Goal: Task Accomplishment & Management: Use online tool/utility

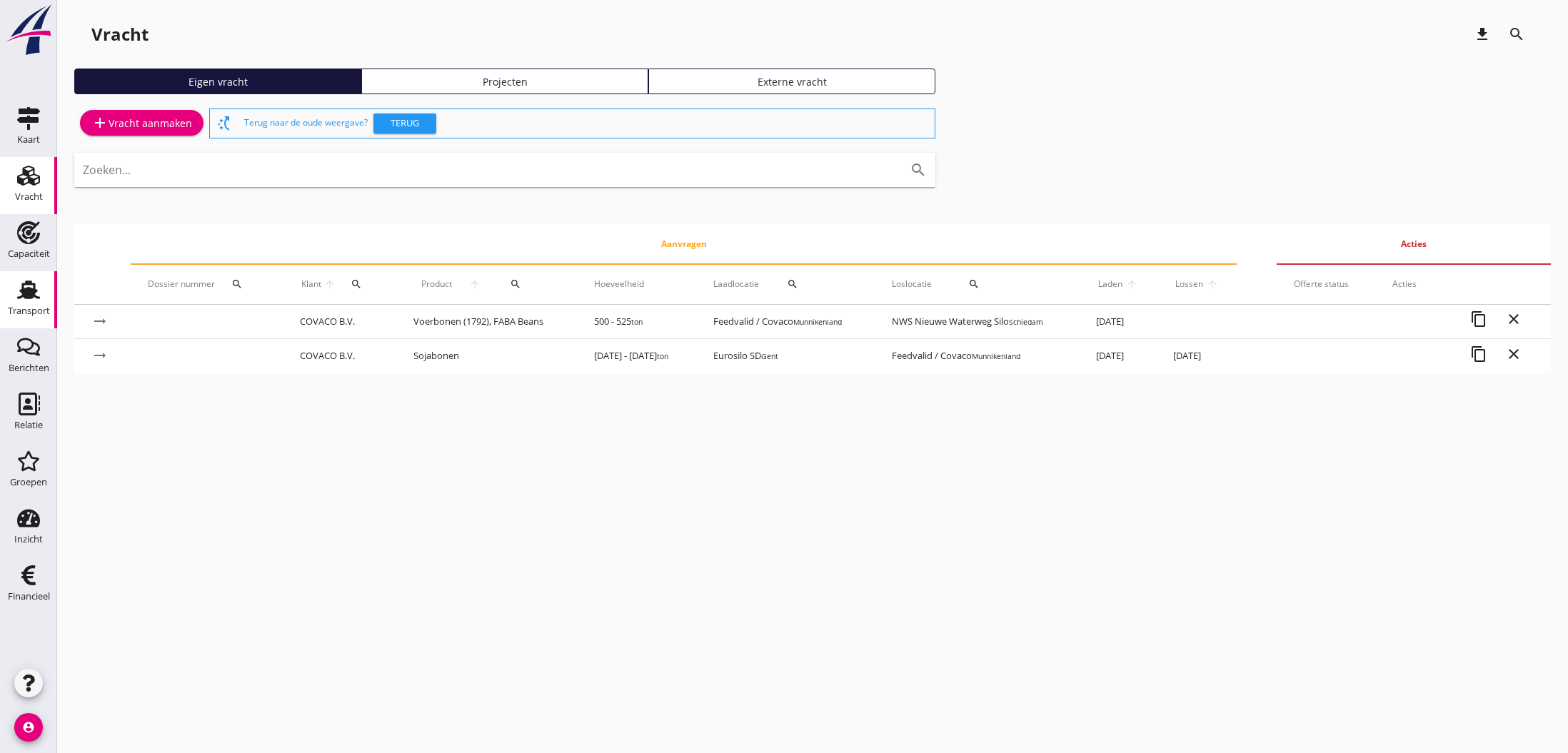
scroll to position [0, 2]
click at [27, 299] on icon "Transport" at bounding box center [28, 289] width 23 height 23
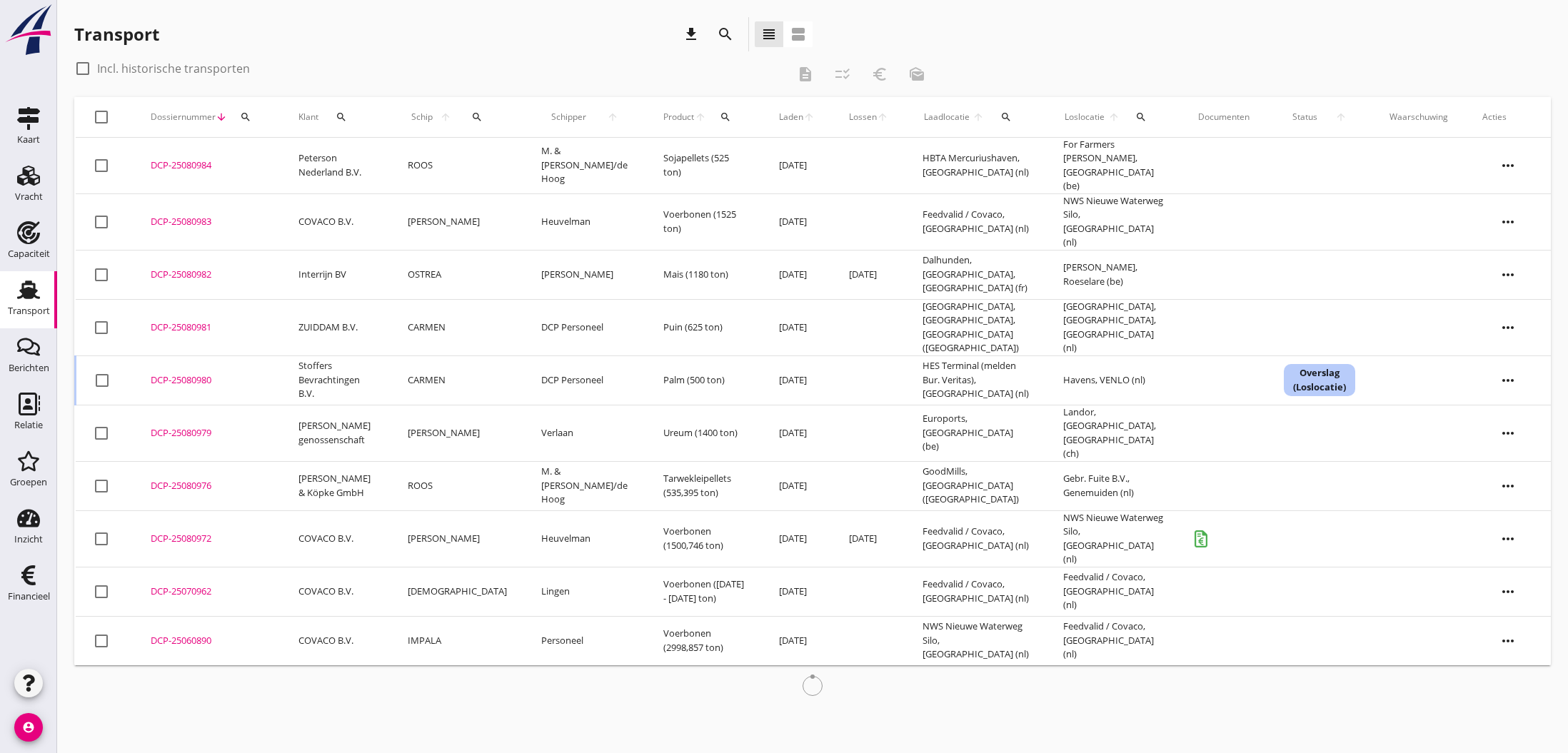
click at [186, 374] on div "DCP-25080980" at bounding box center [207, 380] width 114 height 14
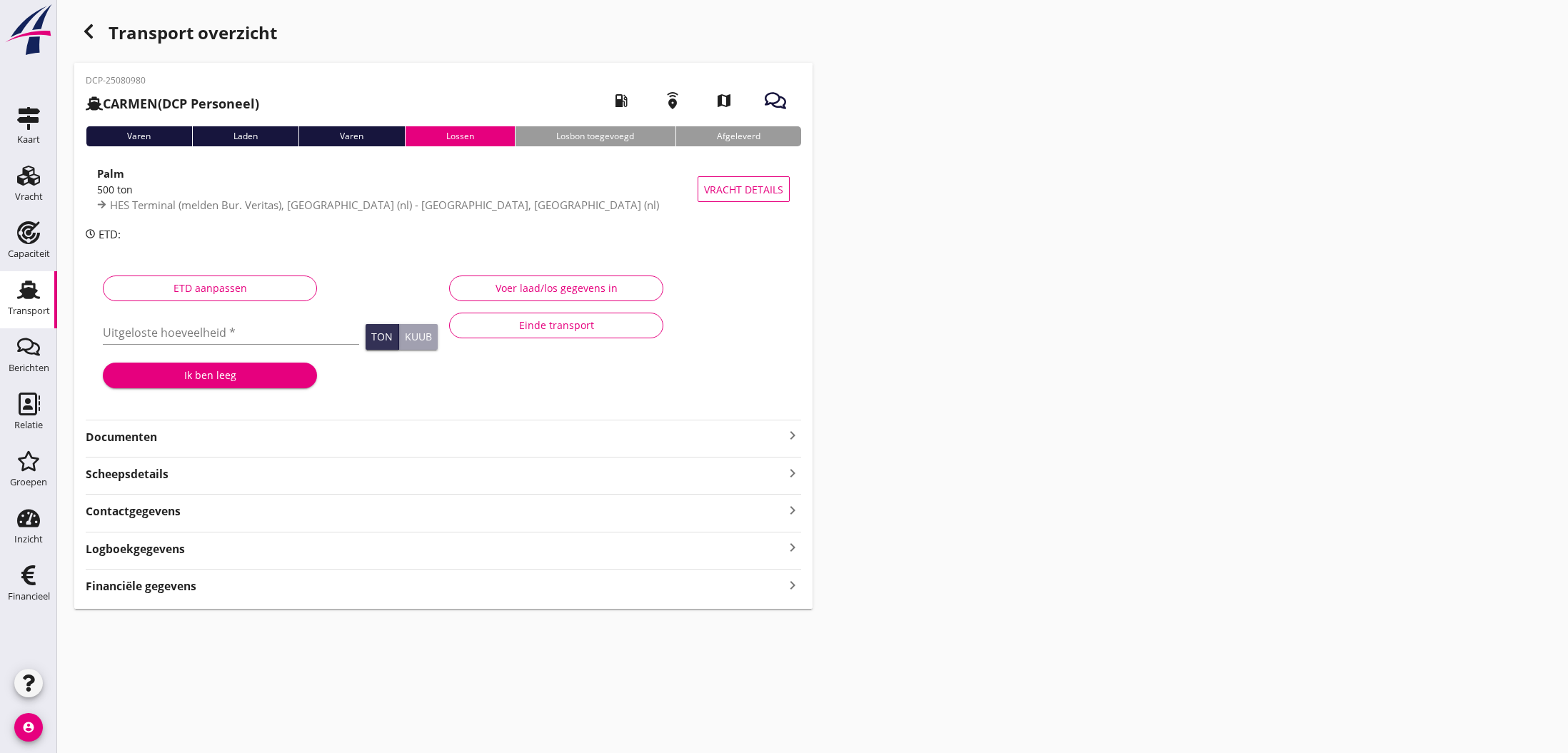
type input "500"
click at [590, 286] on div "Voer laad/los gegevens in" at bounding box center [556, 288] width 190 height 15
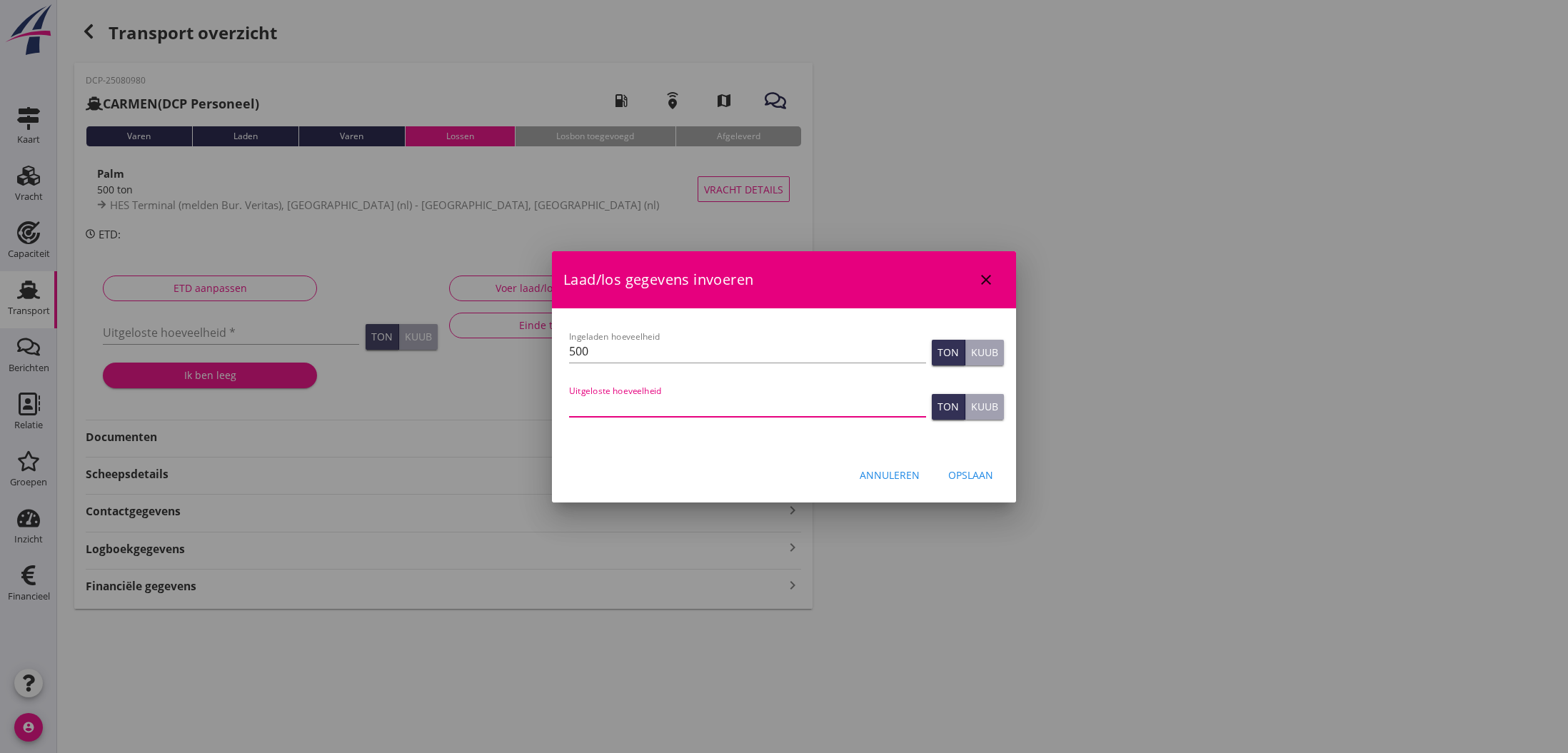
click at [644, 404] on input "Uitgeloste hoeveelheid" at bounding box center [747, 405] width 357 height 23
type input "499.294"
click at [961, 472] on div "Opslaan" at bounding box center [970, 475] width 45 height 15
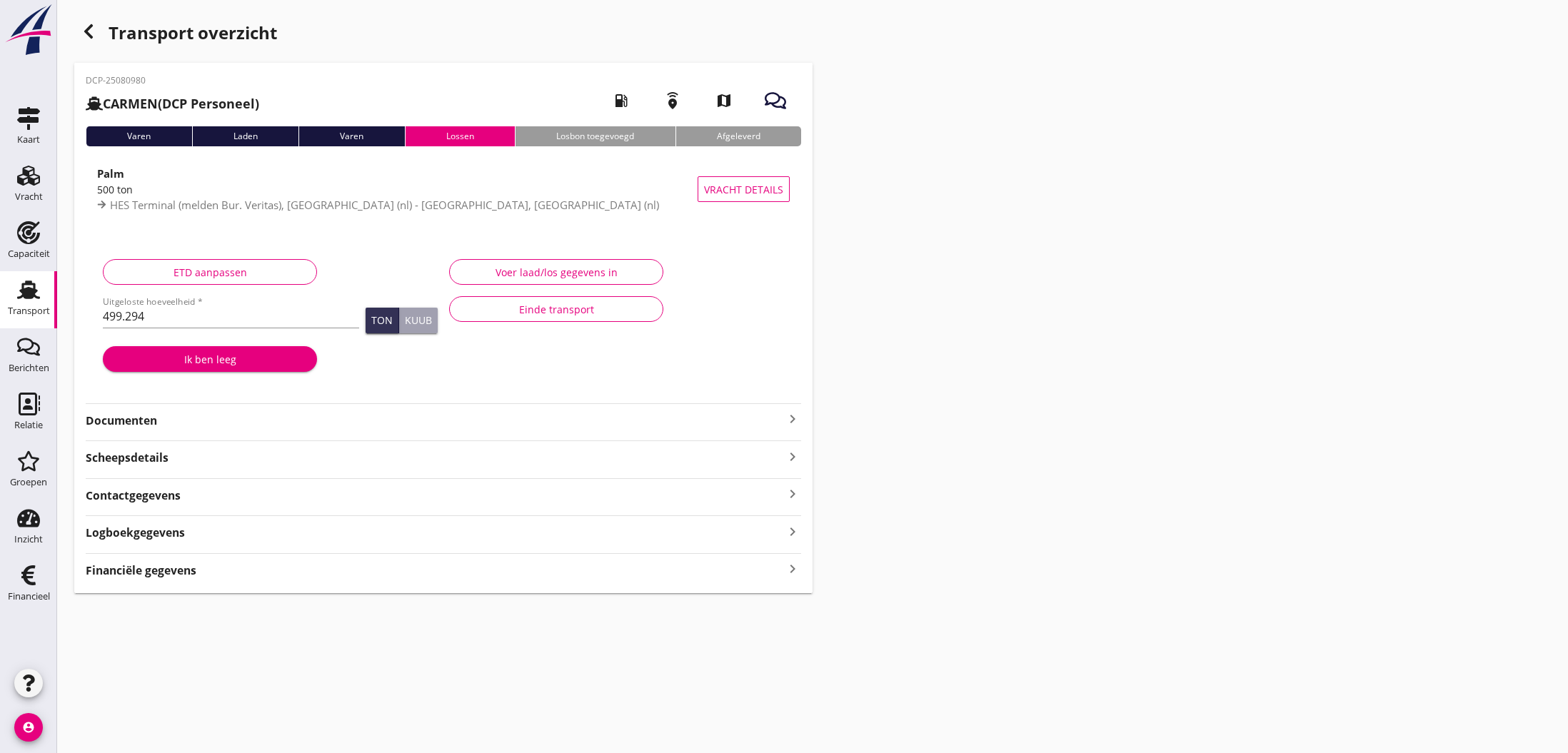
click at [786, 566] on icon "keyboard_arrow_right" at bounding box center [793, 569] width 17 height 19
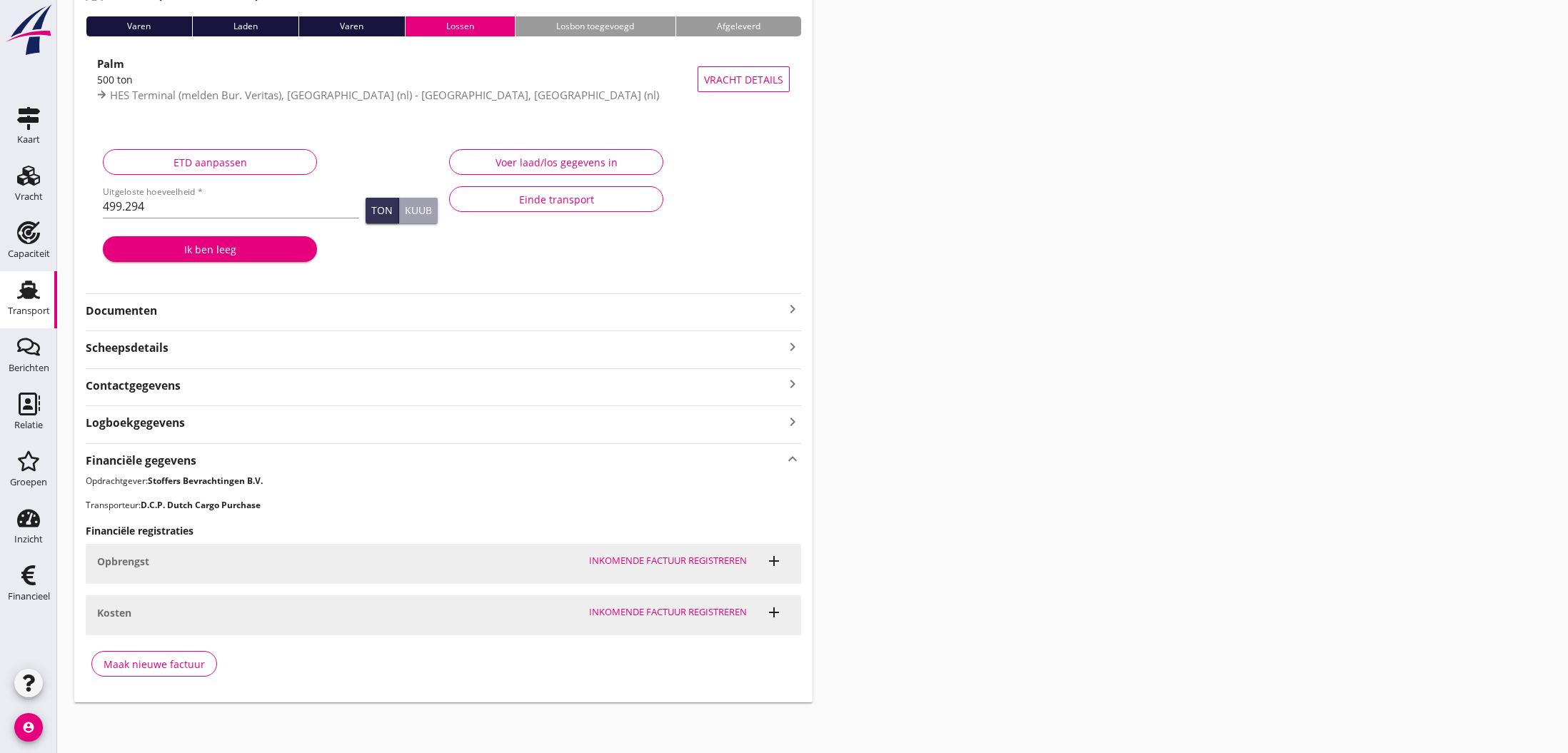
scroll to position [109, 0]
click at [153, 666] on div "Maak nieuwe factuur" at bounding box center [154, 665] width 101 height 15
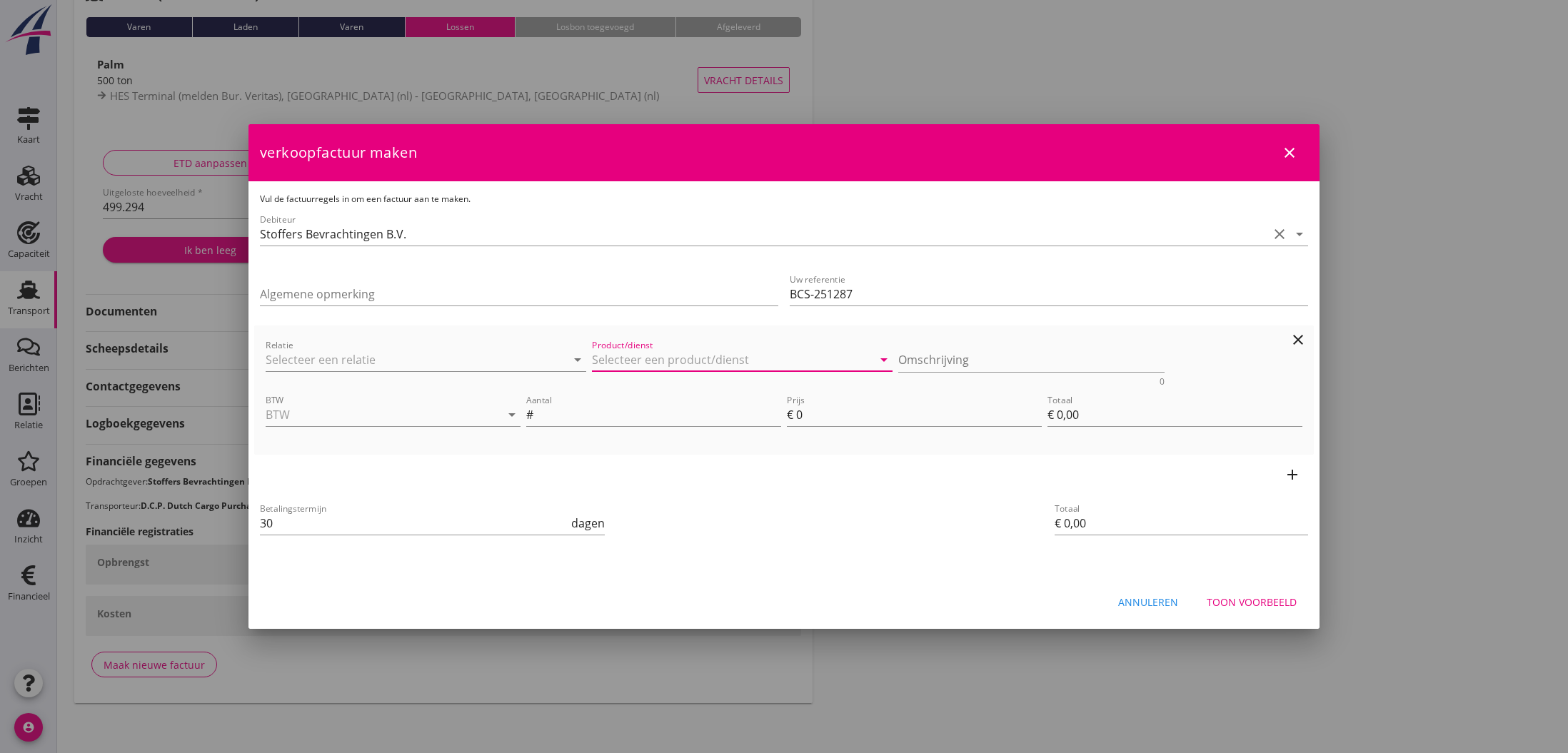
click at [620, 356] on input "Product/dienst" at bounding box center [731, 359] width 280 height 23
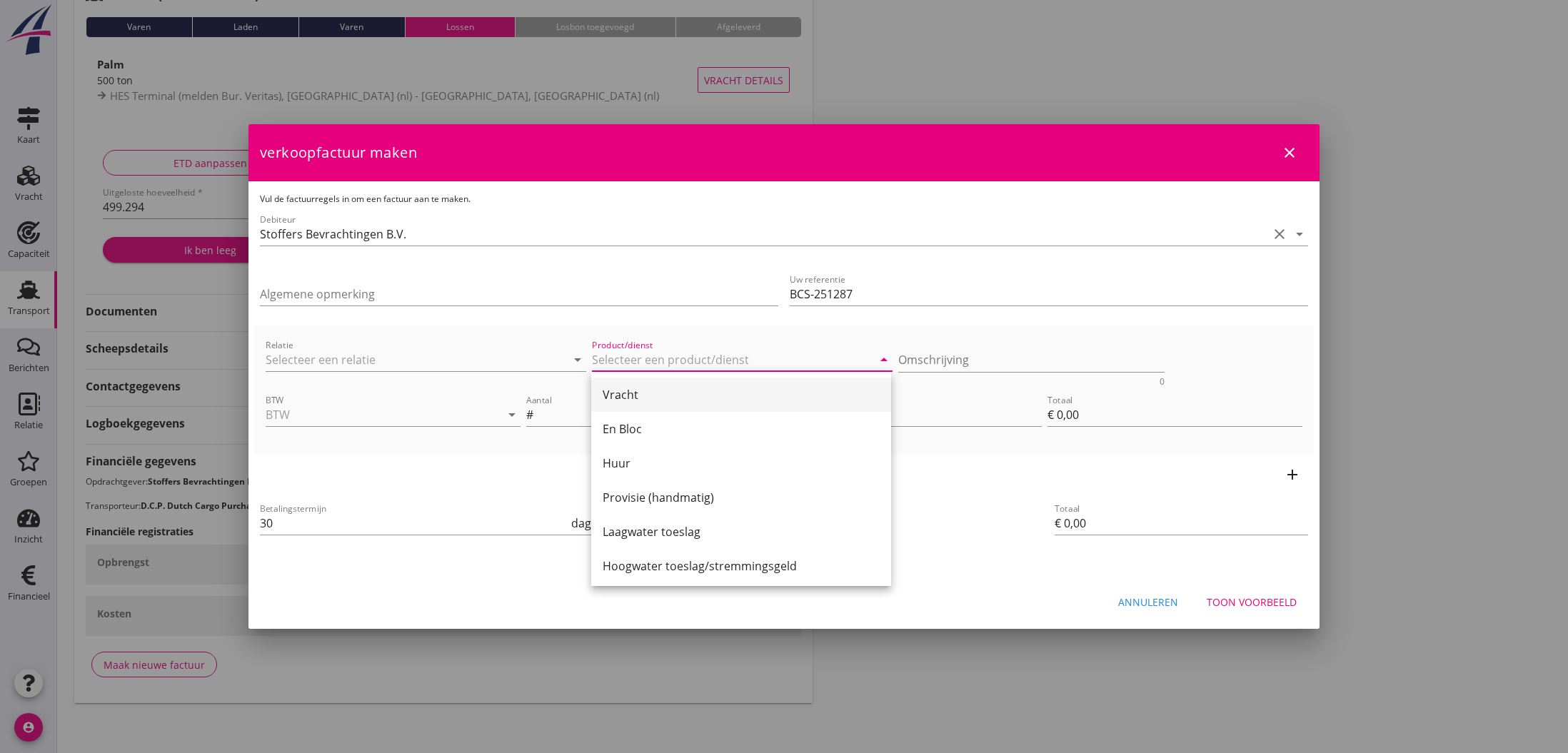
click at [630, 397] on div "Vracht" at bounding box center [741, 395] width 277 height 17
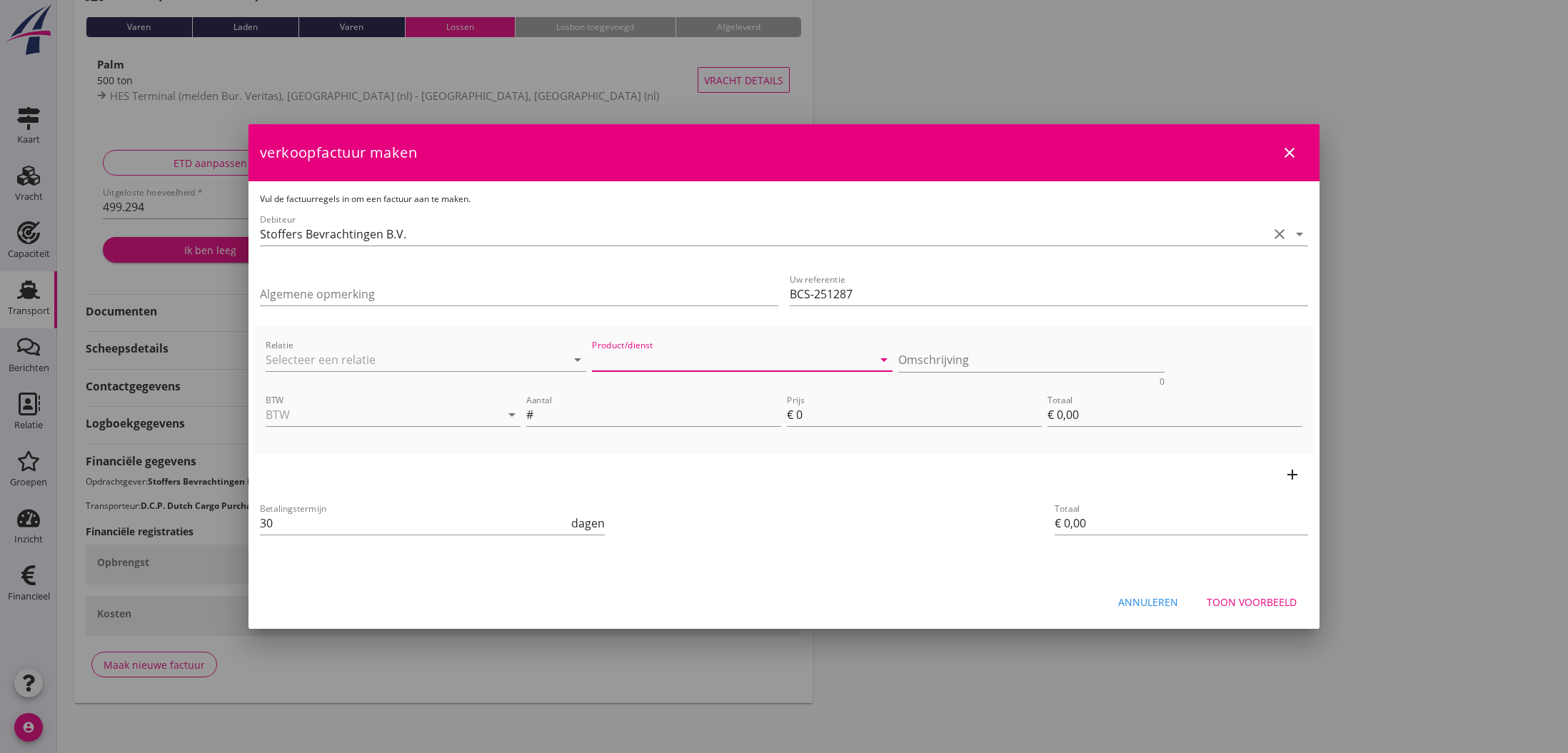
type input "Vracht"
click at [392, 418] on input "BTW" at bounding box center [373, 414] width 215 height 23
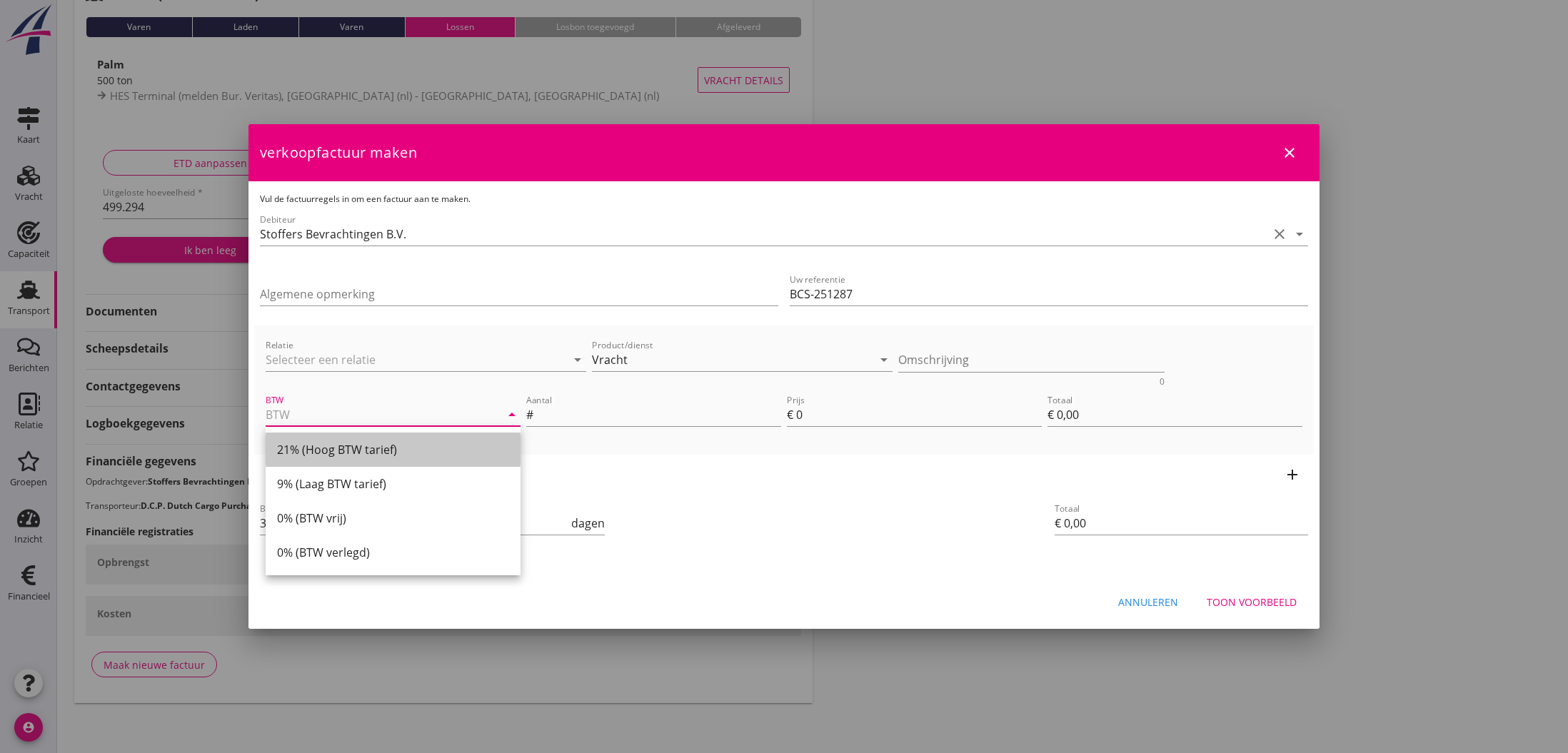
drag, startPoint x: 320, startPoint y: 442, endPoint x: 521, endPoint y: 414, distance: 202.9
click at [320, 442] on div "21% (Hoog BTW tarief)" at bounding box center [393, 449] width 232 height 17
type input "21% (Hoog BTW tarief)"
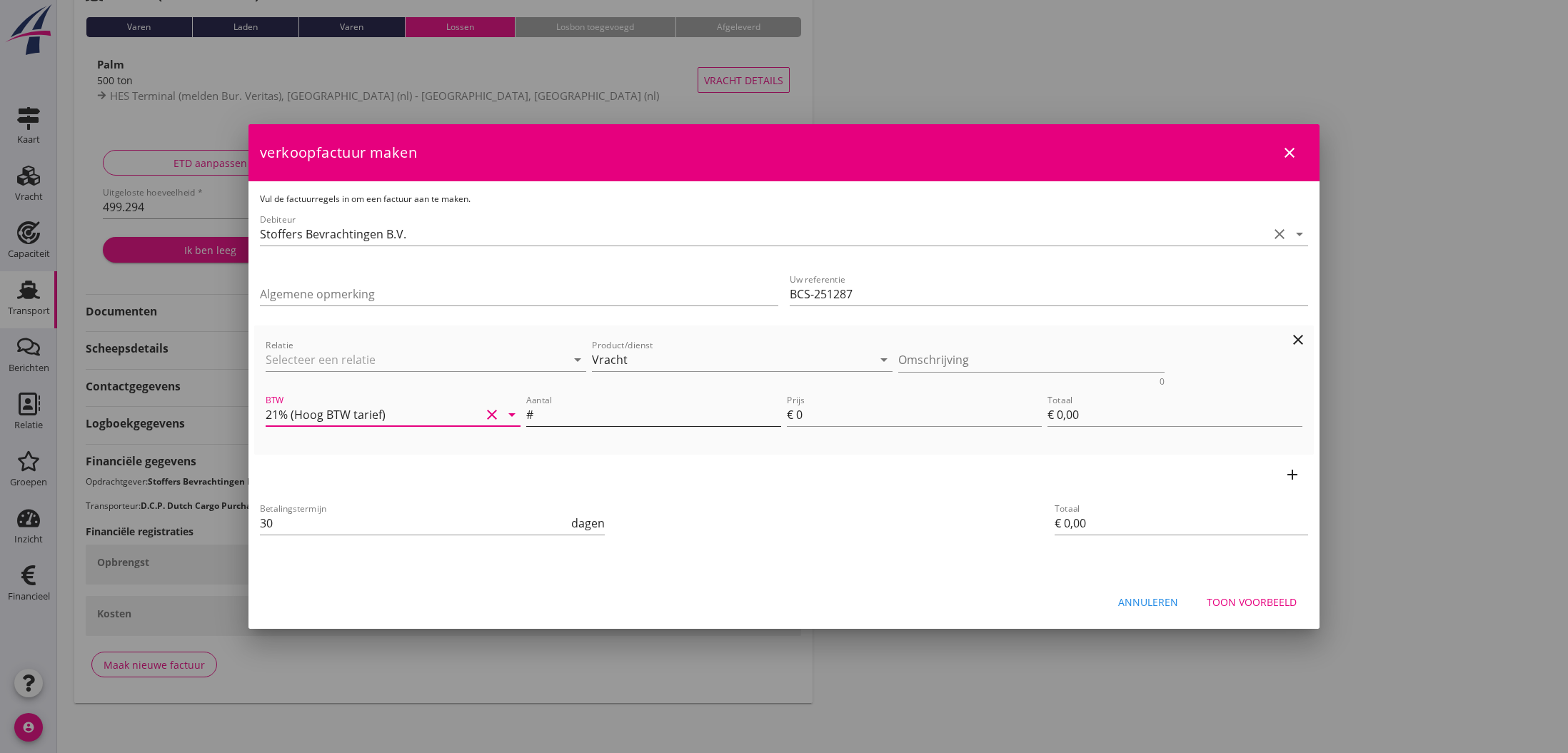
click at [549, 411] on input "Aantal" at bounding box center [658, 414] width 245 height 23
type input "499.294"
drag, startPoint x: 797, startPoint y: 417, endPoint x: 806, endPoint y: 418, distance: 9.1
click at [805, 416] on input "0" at bounding box center [919, 414] width 246 height 23
type input "8"
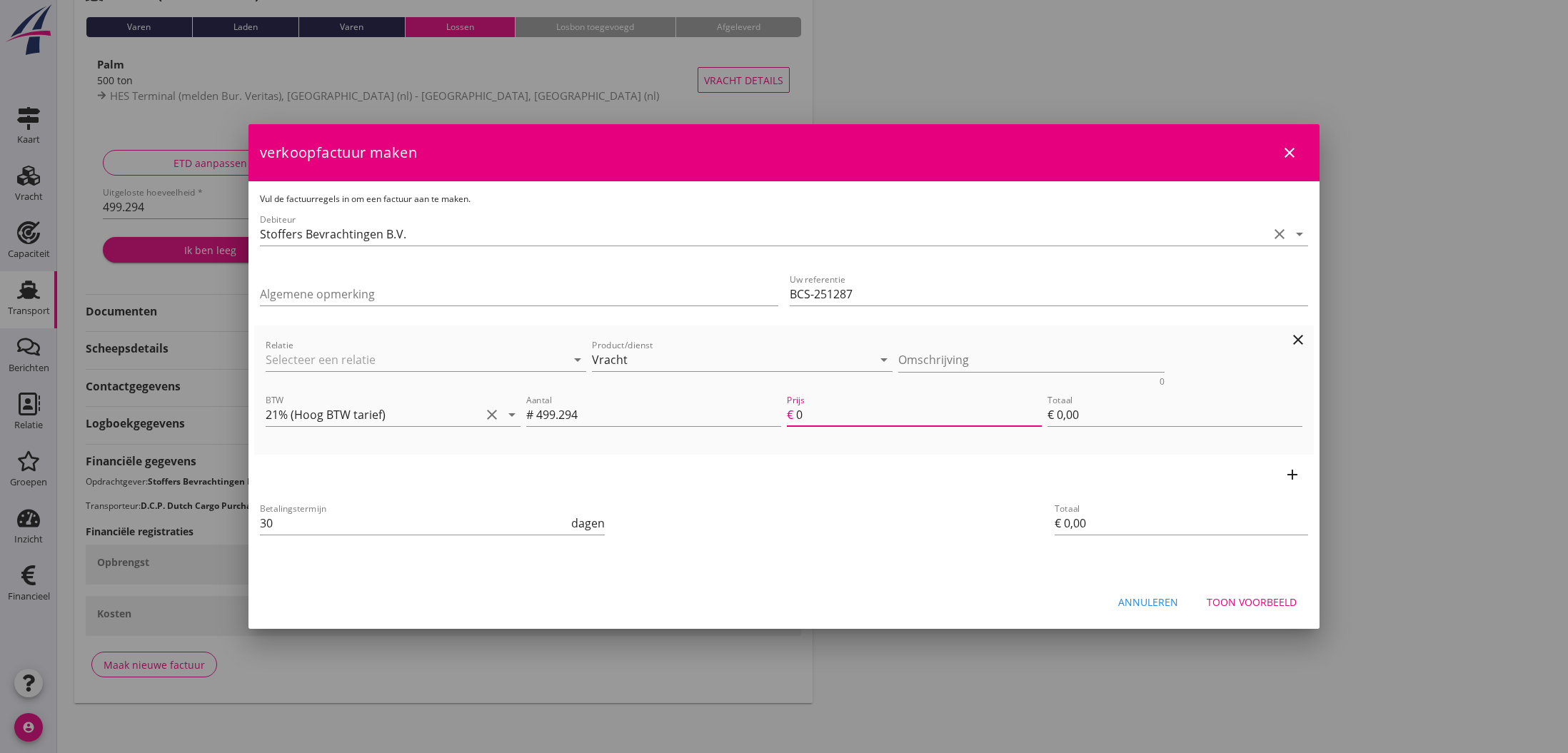
type input "€ 3.994,35"
type input "8"
click at [855, 485] on div "add" at bounding box center [784, 475] width 1060 height 40
click at [1236, 599] on div "Toon voorbeeld" at bounding box center [1252, 602] width 90 height 15
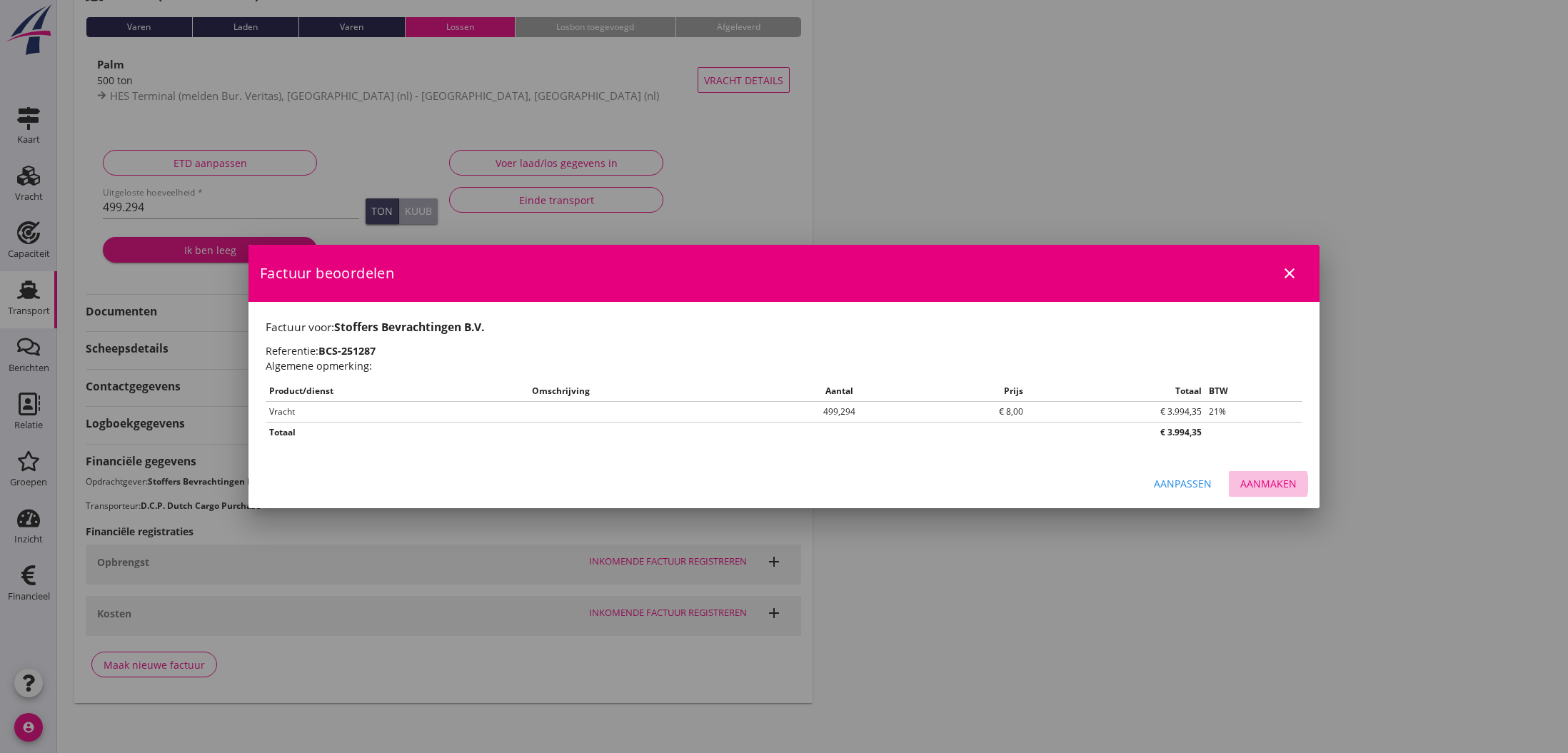
click at [1265, 483] on div "Aanmaken" at bounding box center [1268, 484] width 56 height 15
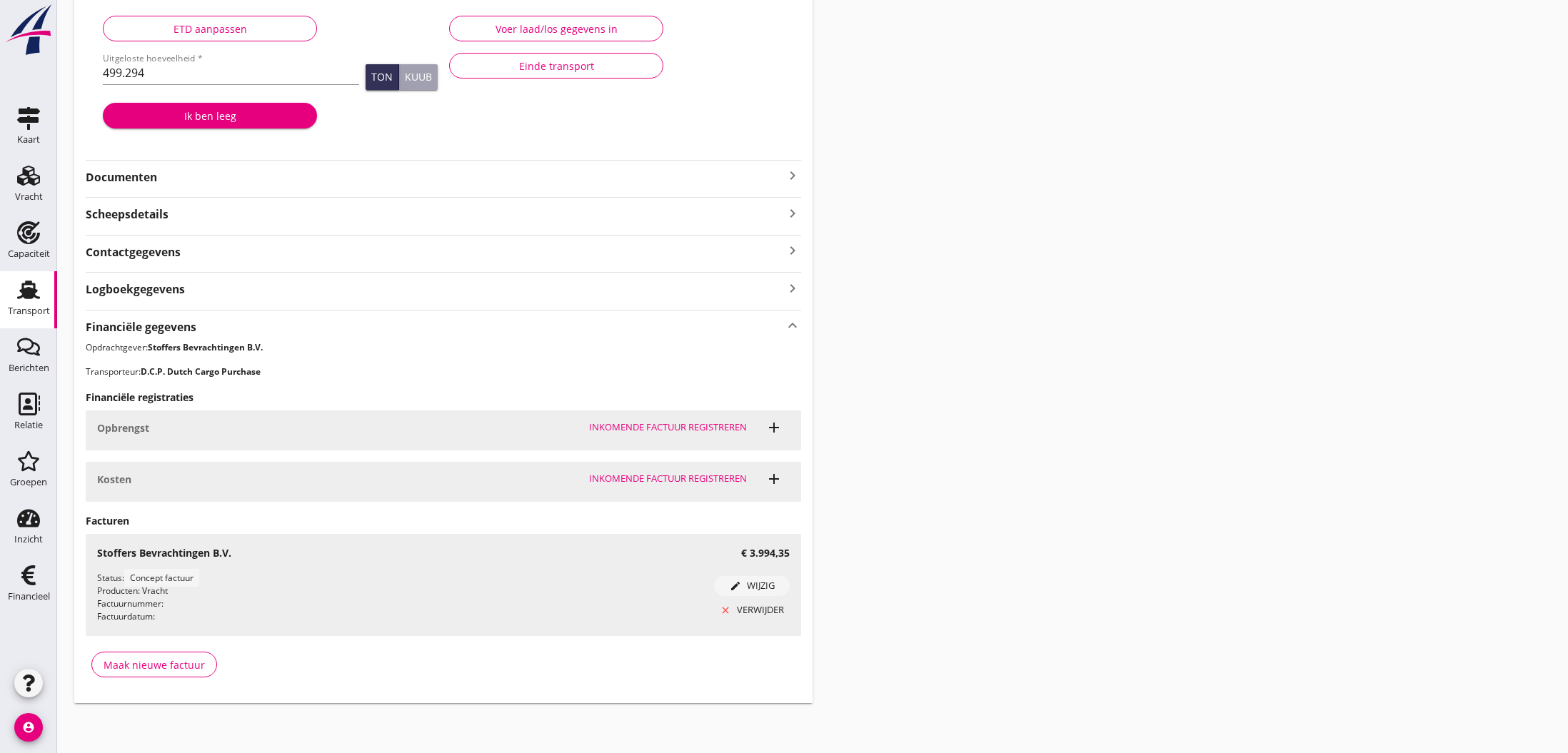
scroll to position [240, 0]
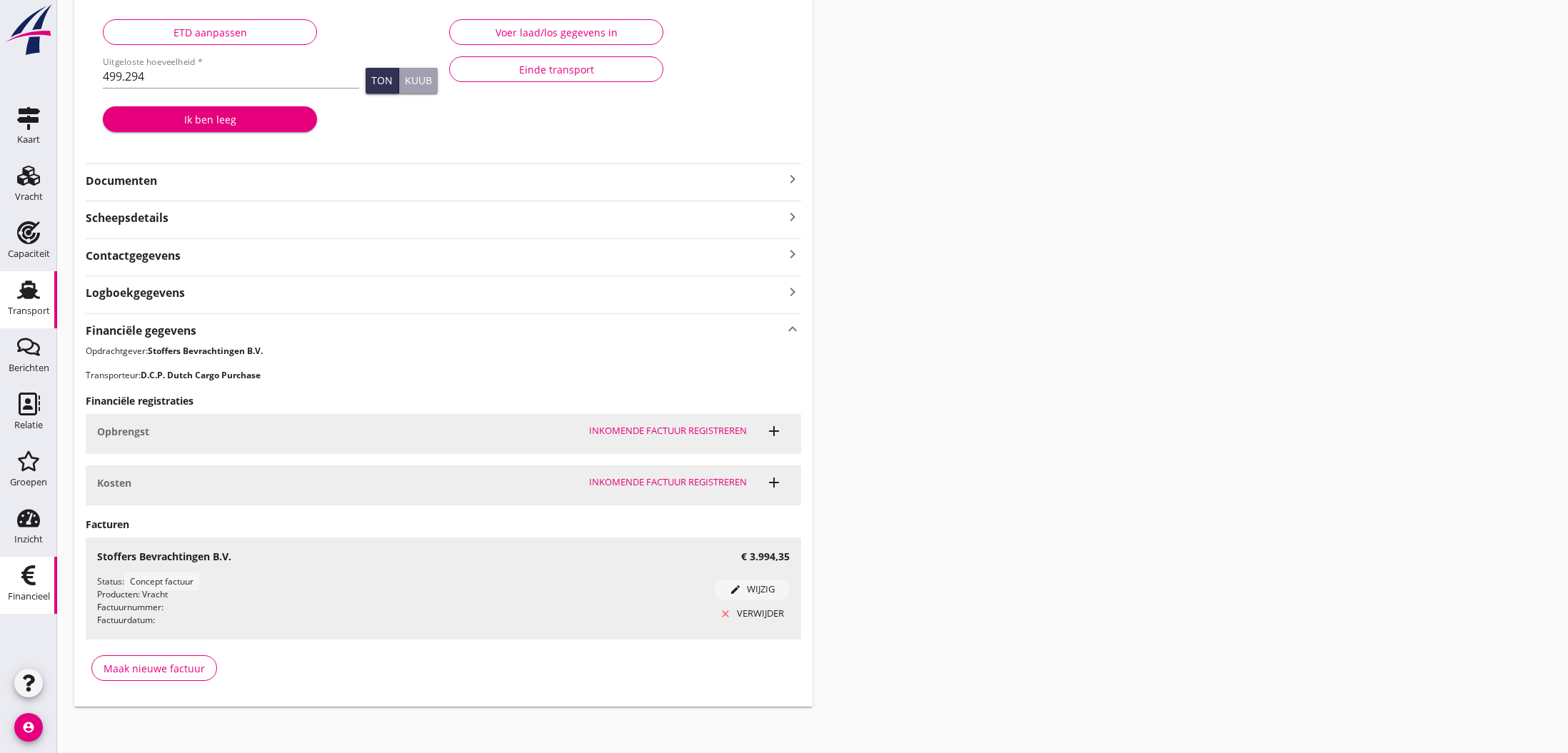
click at [30, 579] on icon "Financieel" at bounding box center [28, 575] width 23 height 23
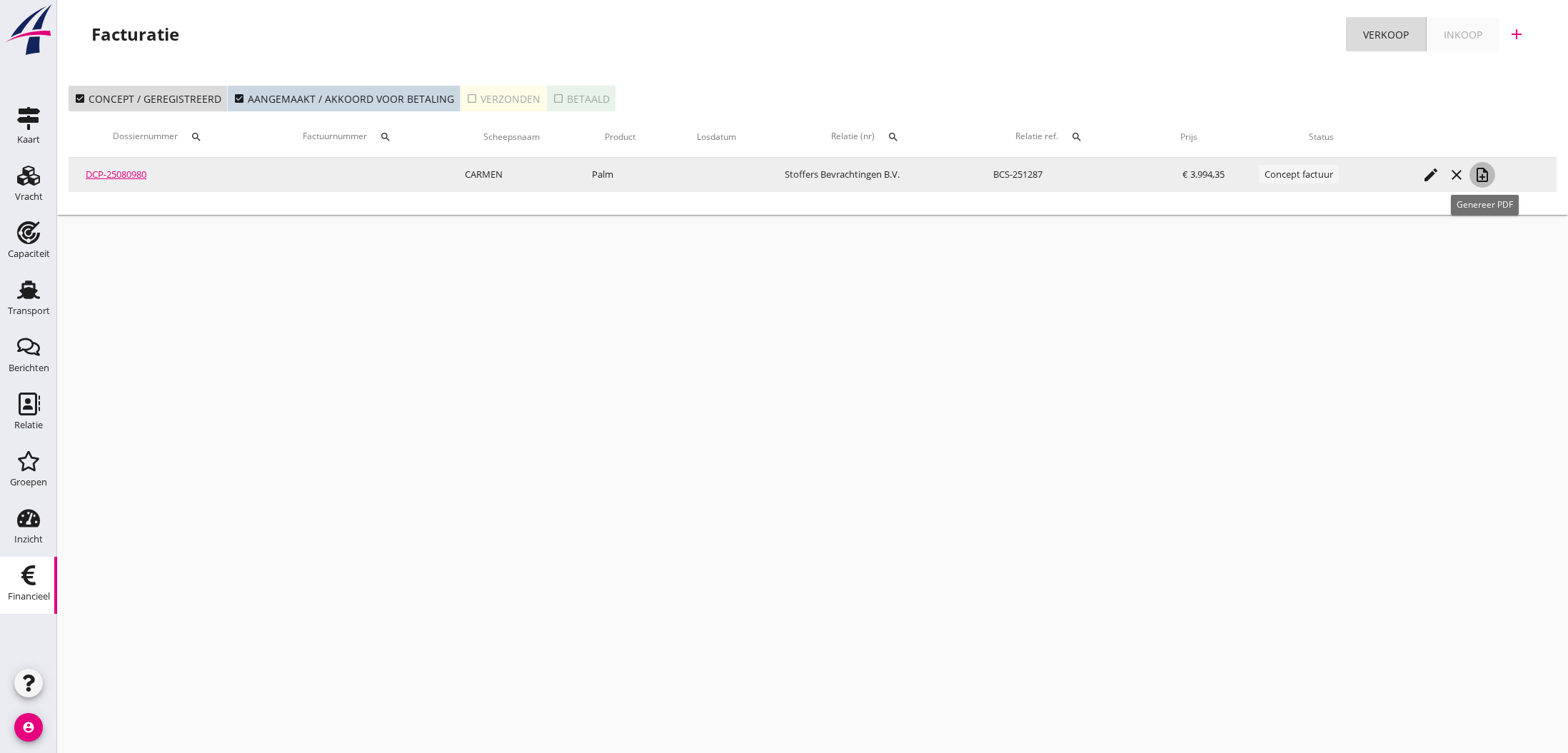
click at [1483, 176] on icon "note_add" at bounding box center [1482, 175] width 17 height 17
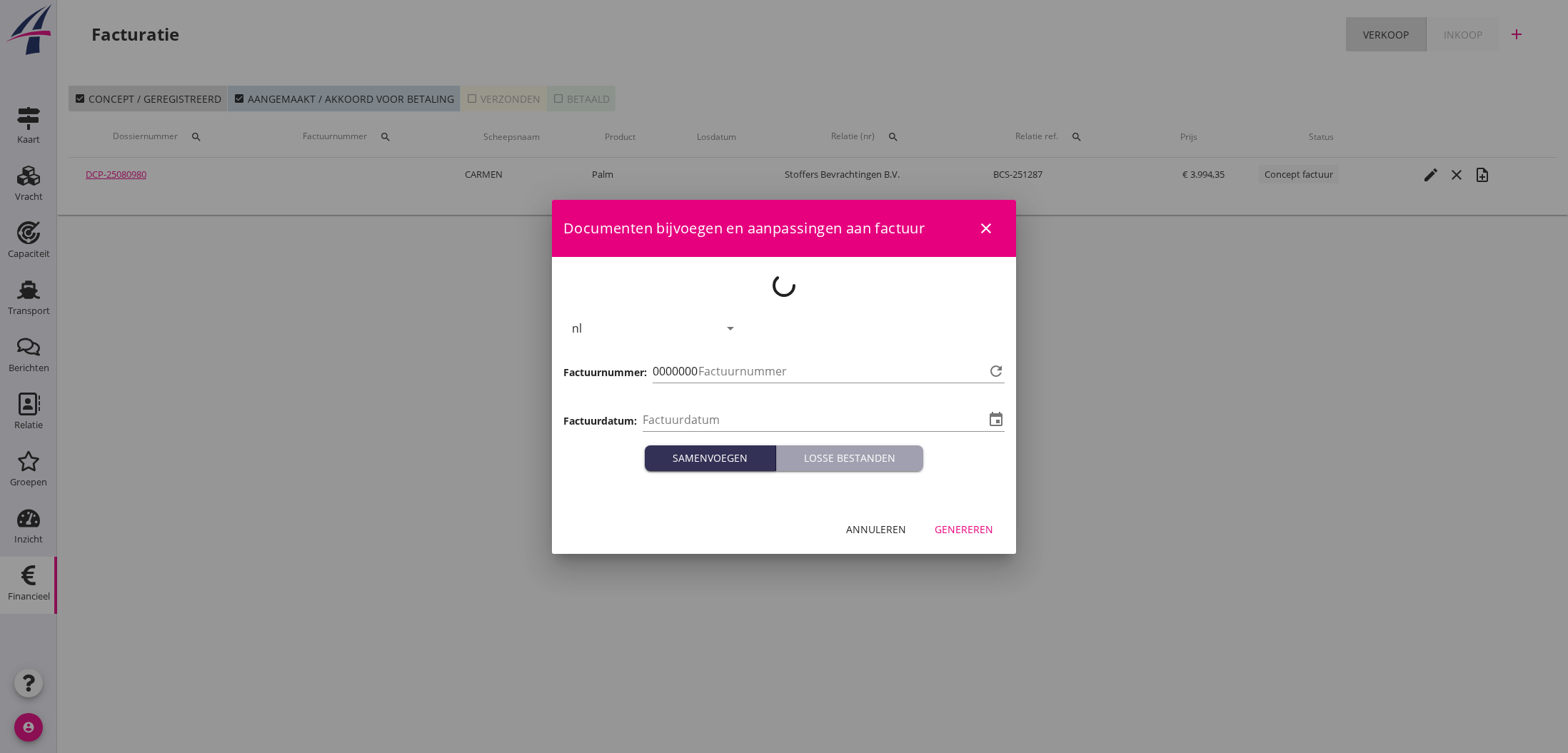
type input "[DATE]"
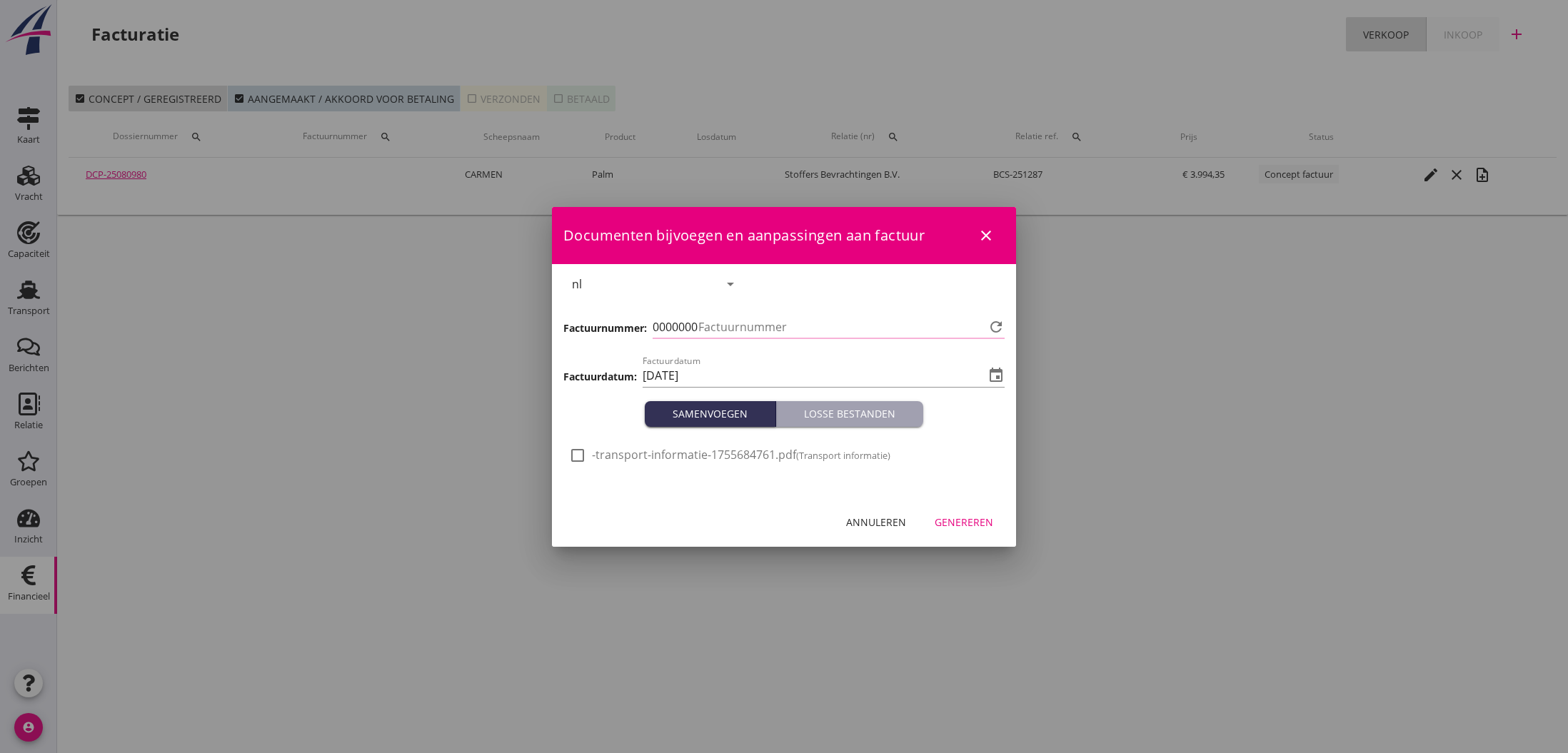
type input "779"
click at [962, 524] on div "Genereren" at bounding box center [965, 522] width 59 height 15
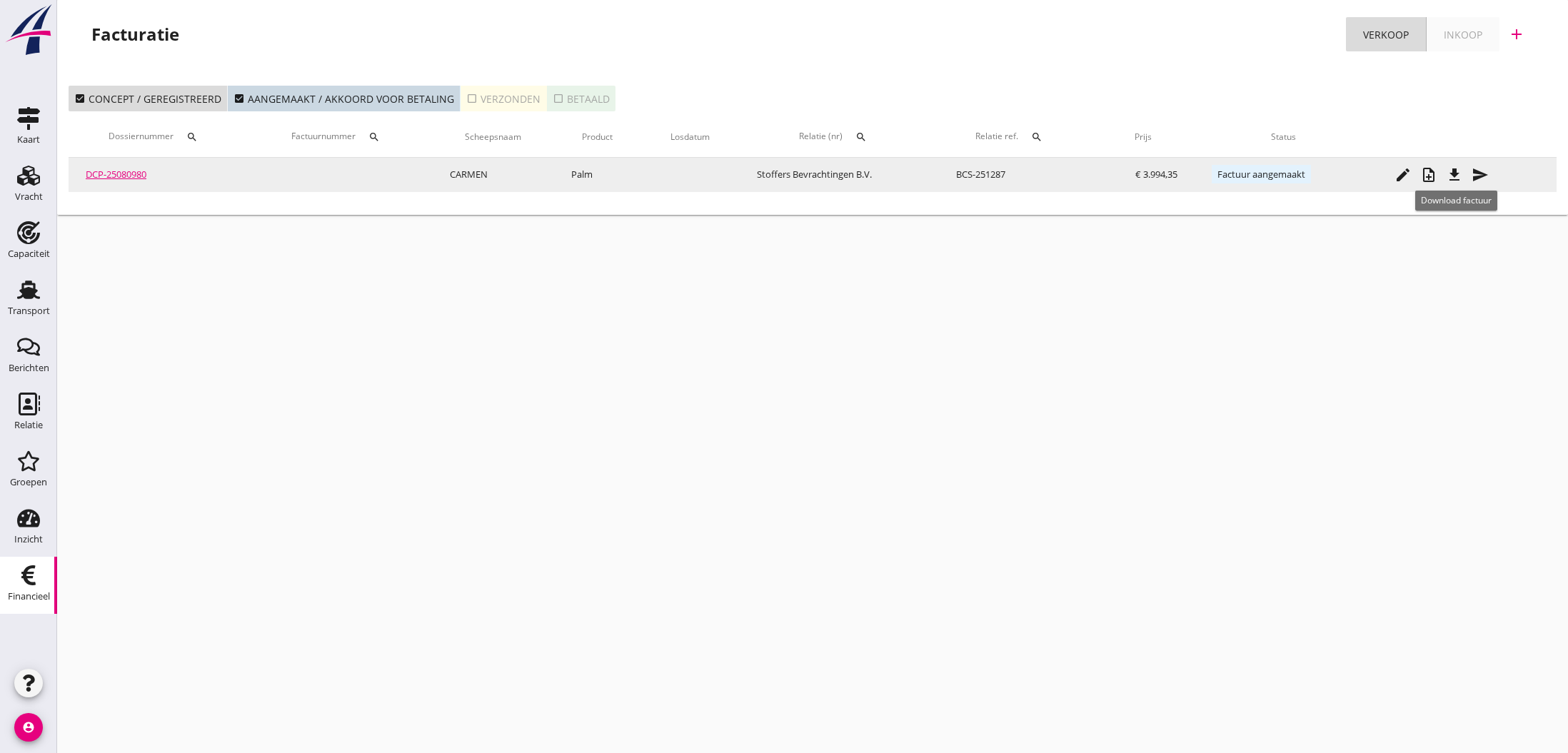
click at [1457, 176] on icon "file_download" at bounding box center [1454, 175] width 17 height 17
click at [1480, 175] on icon "send" at bounding box center [1480, 175] width 17 height 17
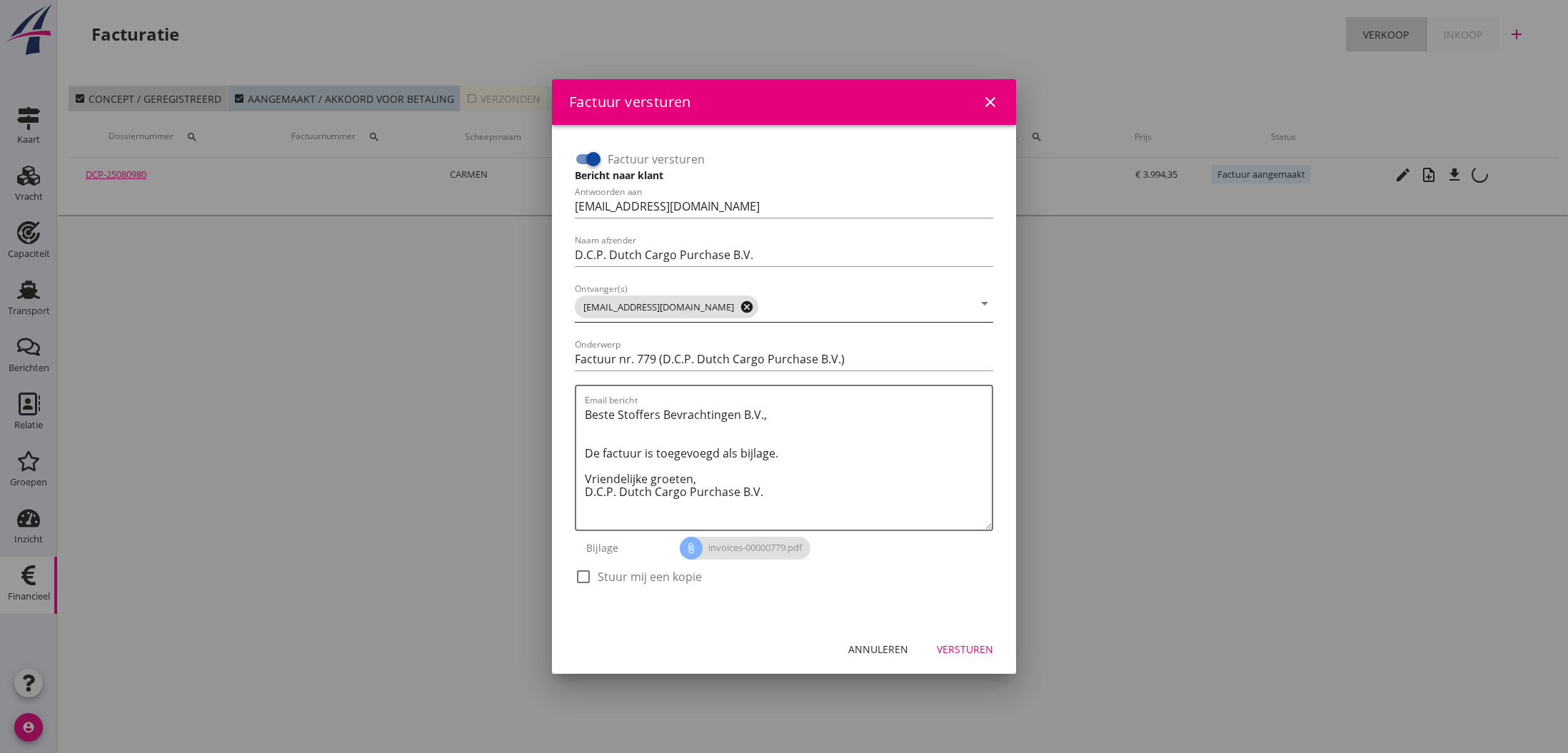
click at [740, 305] on icon "cancel" at bounding box center [747, 306] width 14 height 14
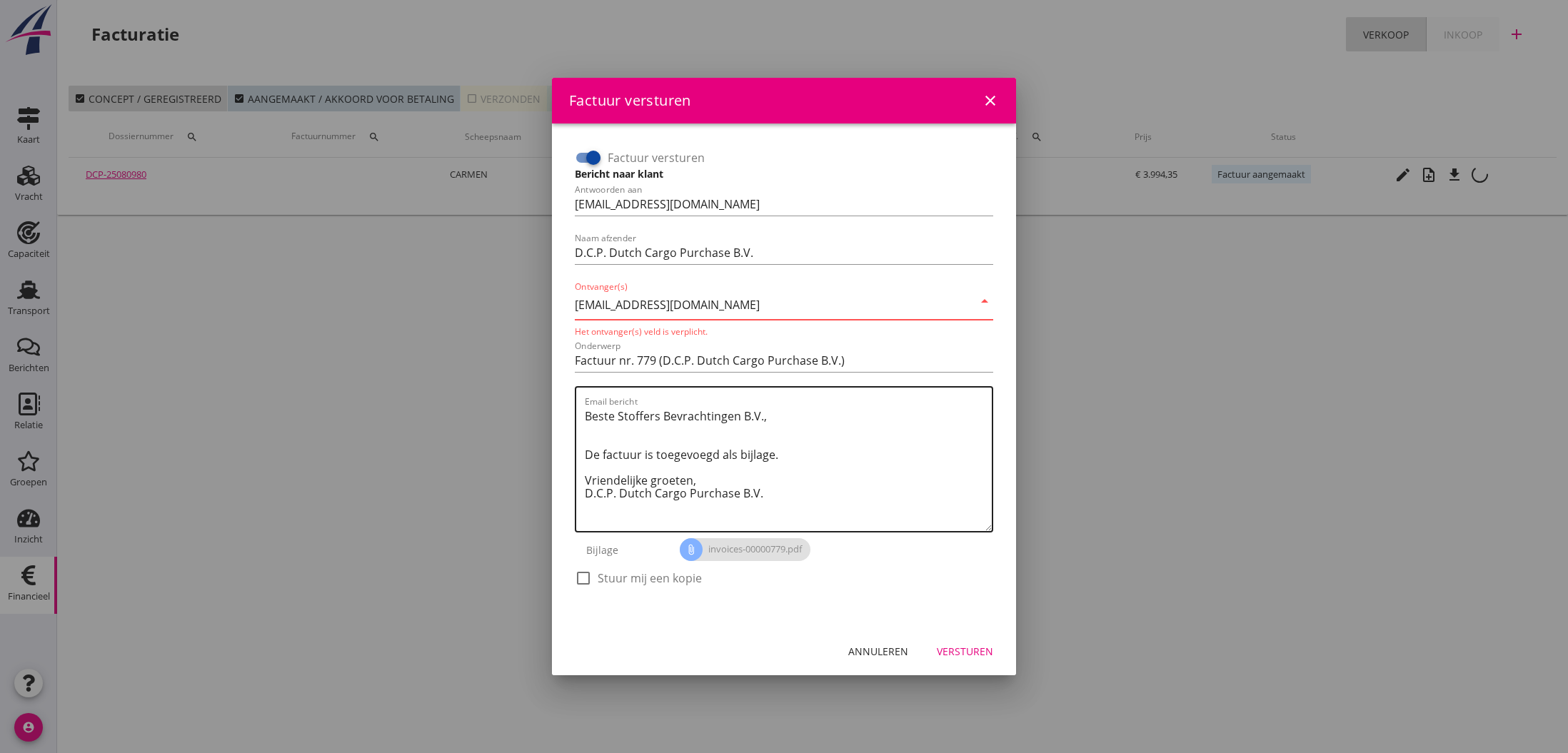
type input "[EMAIL_ADDRESS][DOMAIN_NAME]"
drag, startPoint x: 789, startPoint y: 454, endPoint x: 806, endPoint y: 455, distance: 17.0
click at [792, 454] on textarea "Beste Stoffers Bevrachtingen B.V., De factuur is toegevoegd als bijlage. Vriend…" at bounding box center [789, 468] width 407 height 126
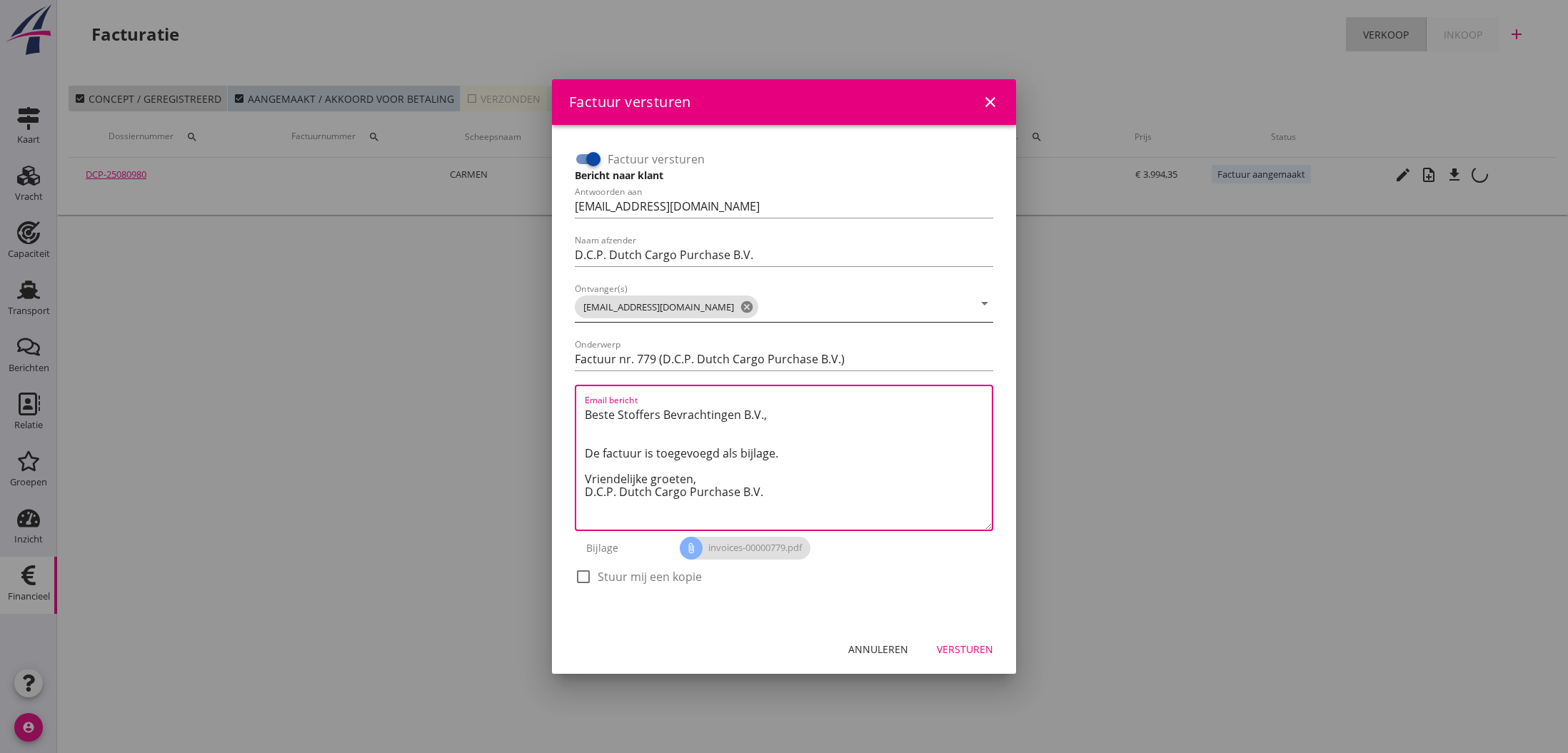
click at [955, 650] on div "Versturen" at bounding box center [965, 650] width 56 height 15
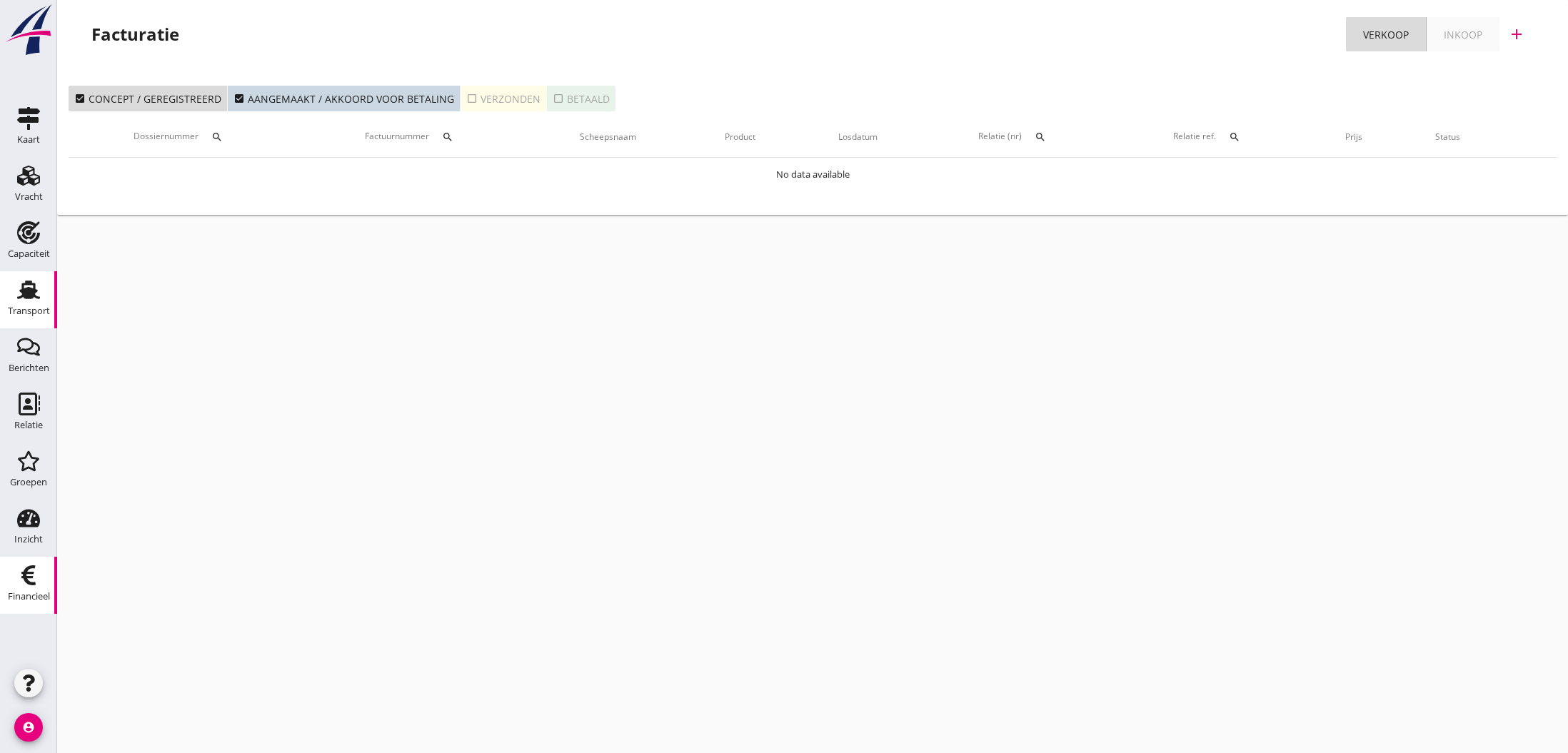
click at [29, 295] on use at bounding box center [28, 289] width 23 height 19
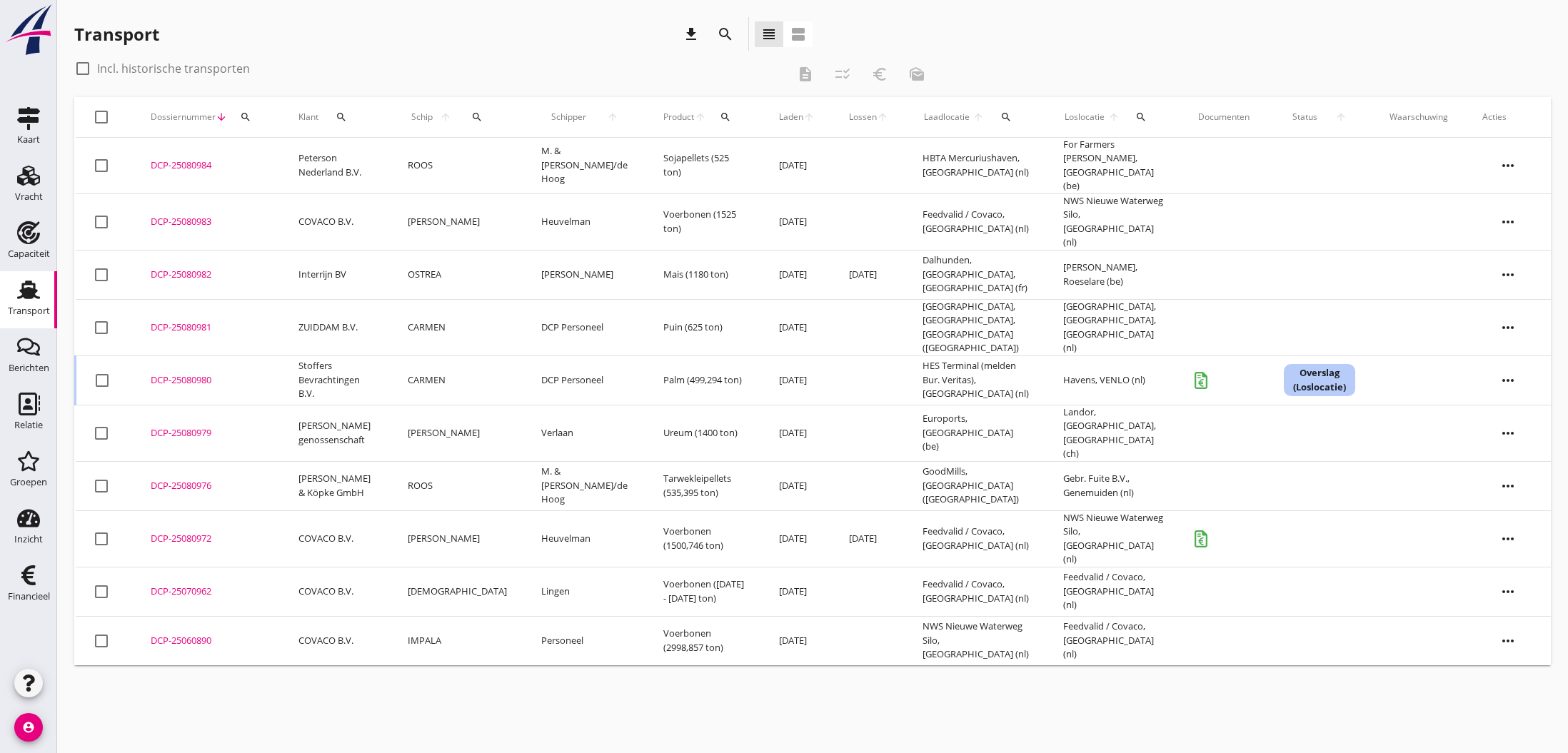
click at [181, 374] on div "DCP-25080980" at bounding box center [207, 380] width 114 height 14
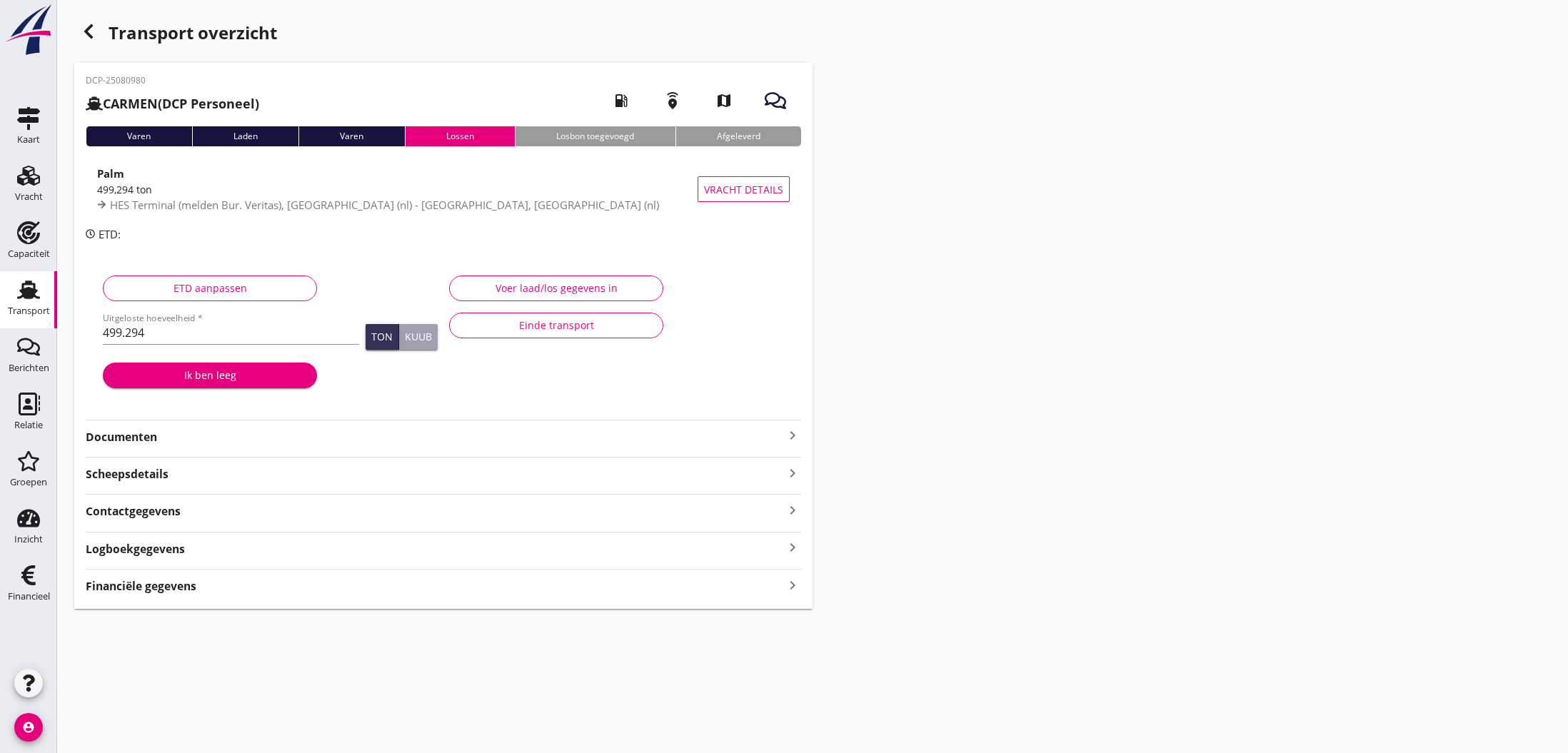
click at [794, 433] on icon "keyboard_arrow_right" at bounding box center [793, 435] width 17 height 17
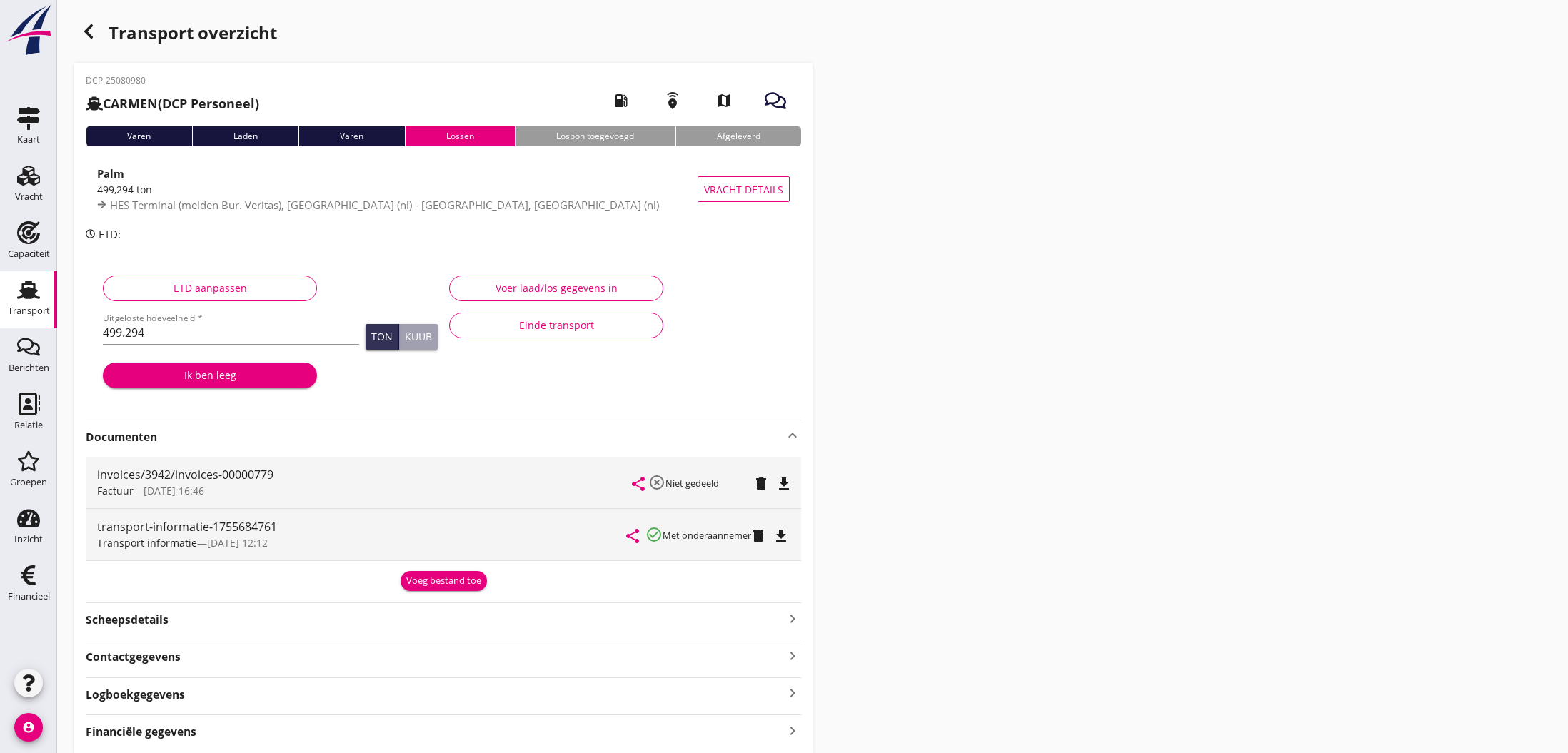
click at [445, 581] on div "Voeg bestand toe" at bounding box center [444, 581] width 75 height 14
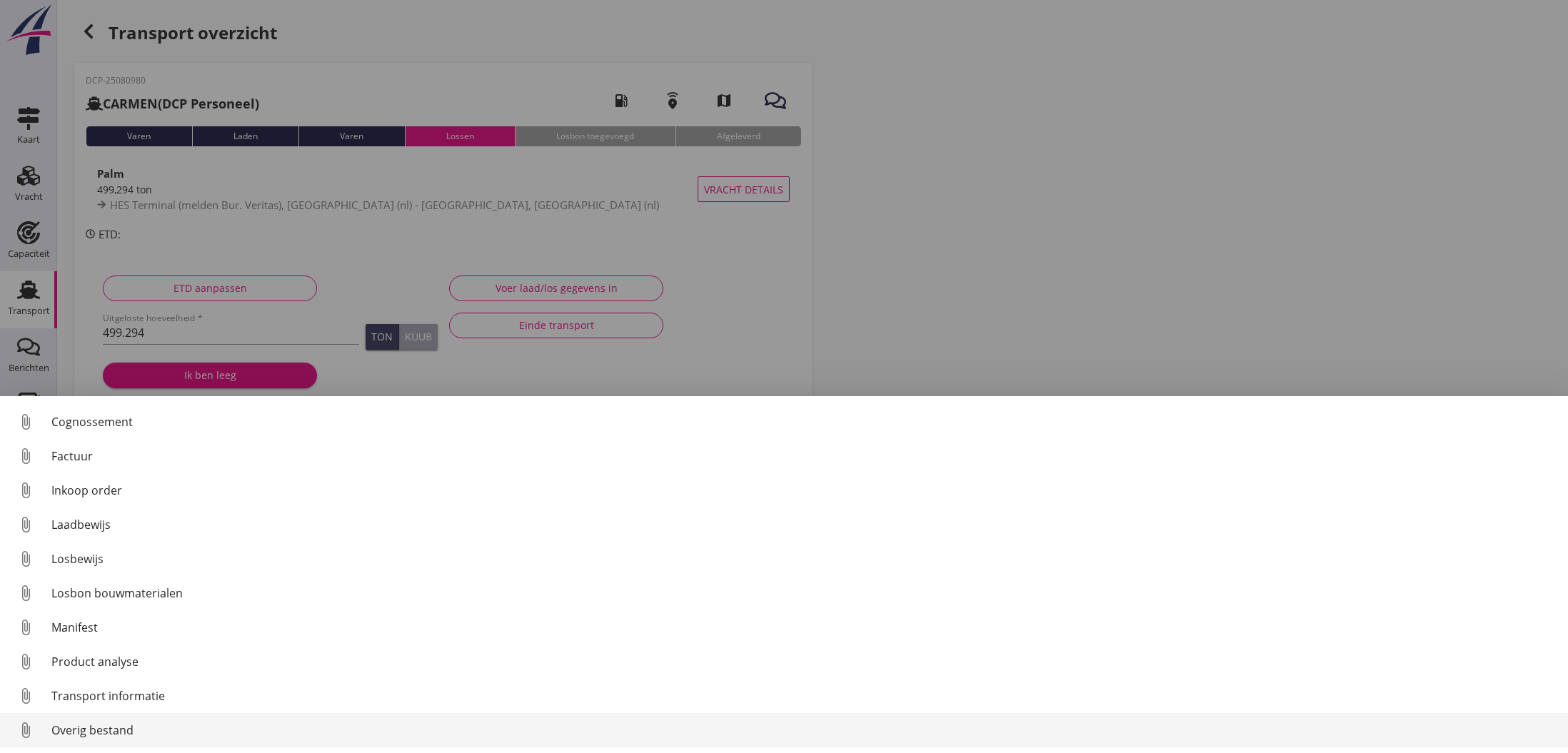
scroll to position [66, 0]
click at [85, 730] on div "Overig bestand" at bounding box center [804, 730] width 1506 height 17
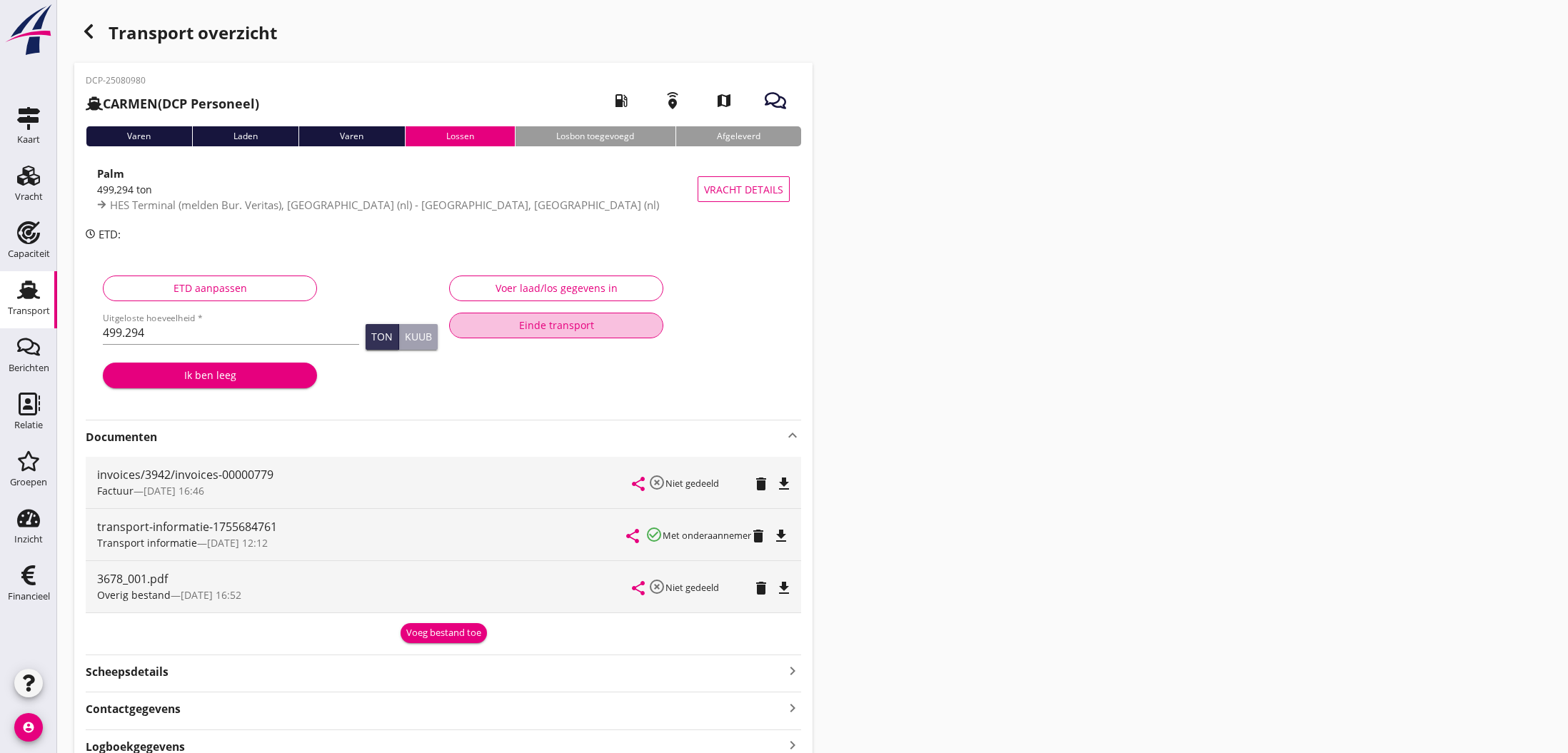
click at [568, 326] on div "Einde transport" at bounding box center [556, 326] width 190 height 15
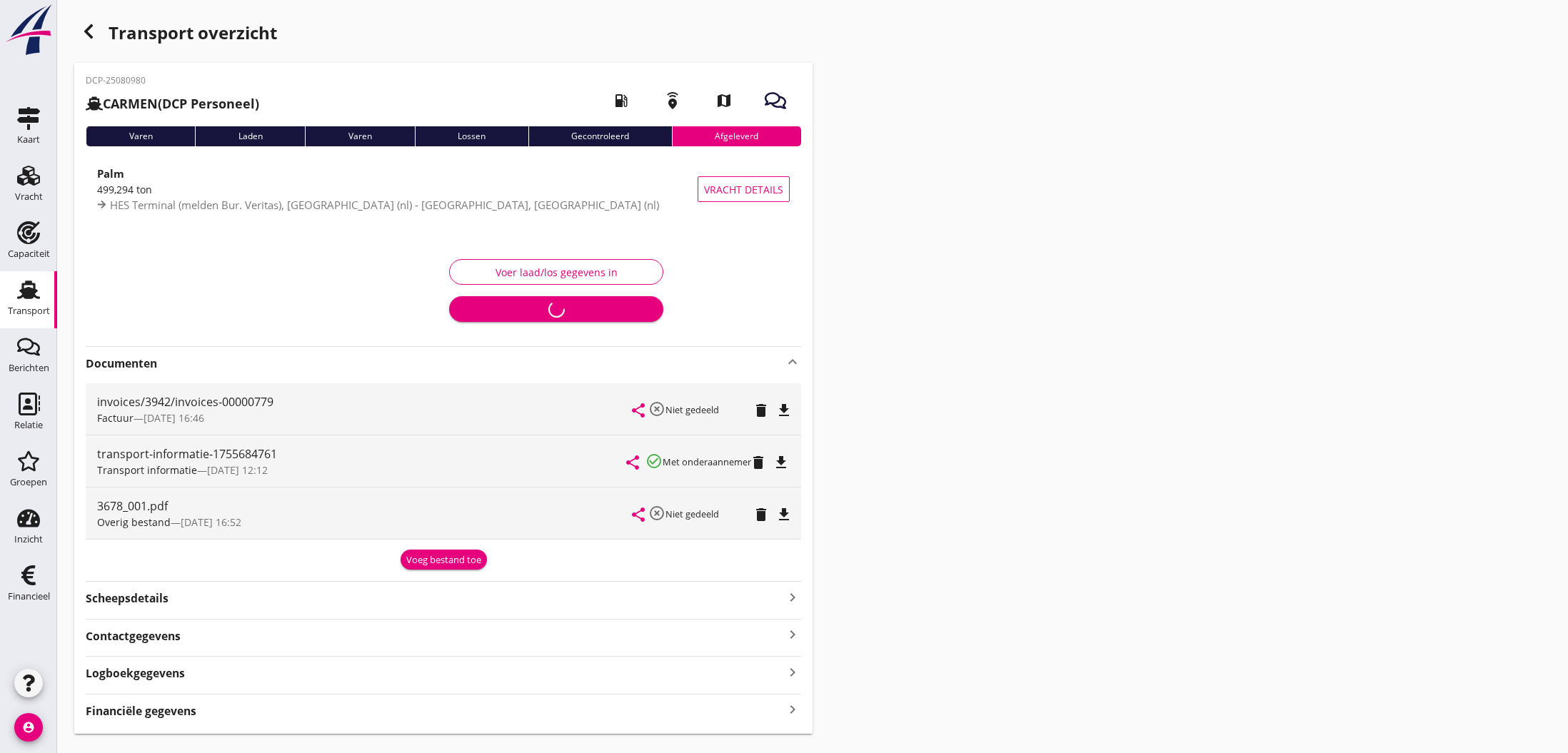
click at [86, 28] on icon "button" at bounding box center [88, 31] width 17 height 17
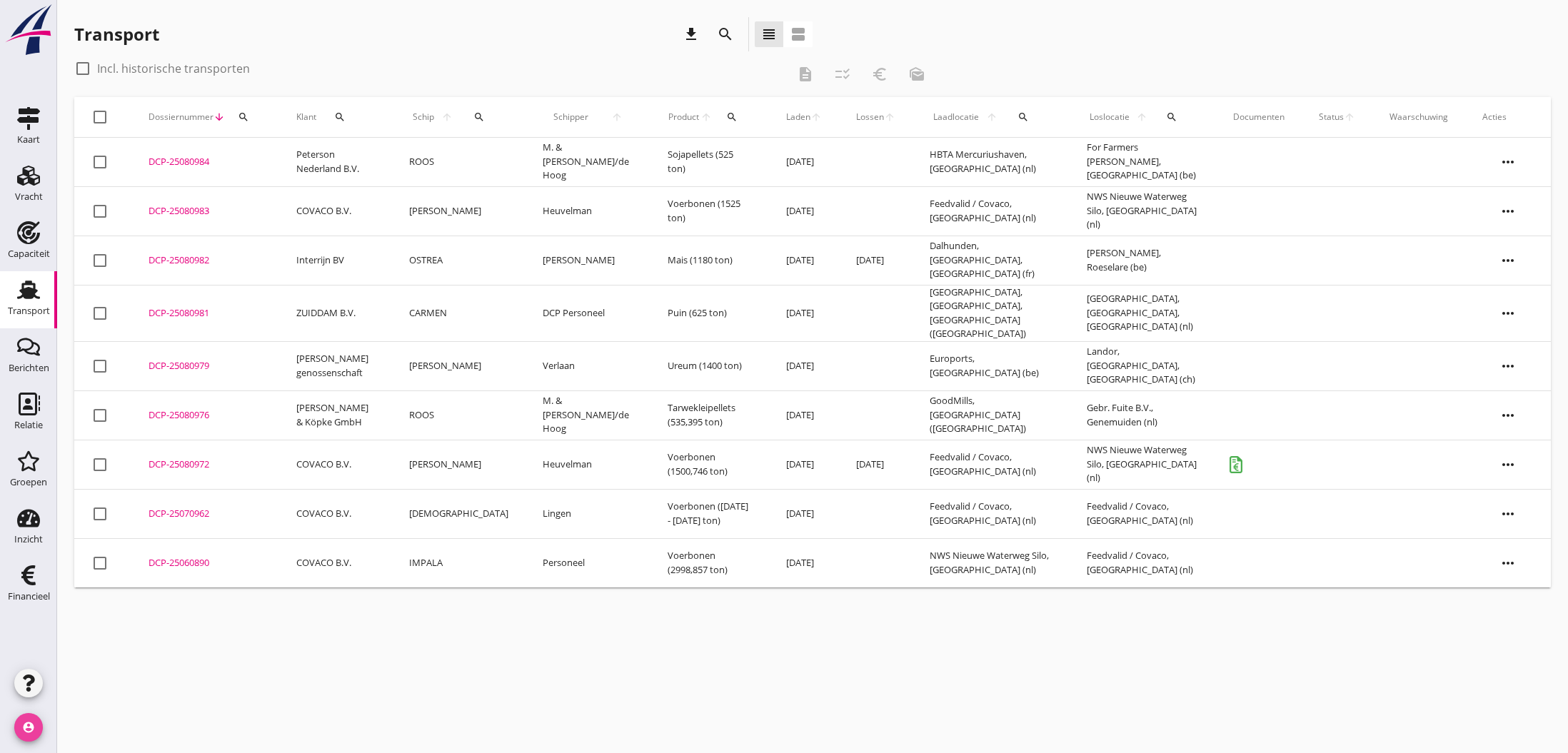
click at [29, 723] on icon "account_circle" at bounding box center [29, 728] width 29 height 29
click at [112, 723] on div "Uitloggen" at bounding box center [108, 722] width 61 height 17
